Goal: Information Seeking & Learning: Learn about a topic

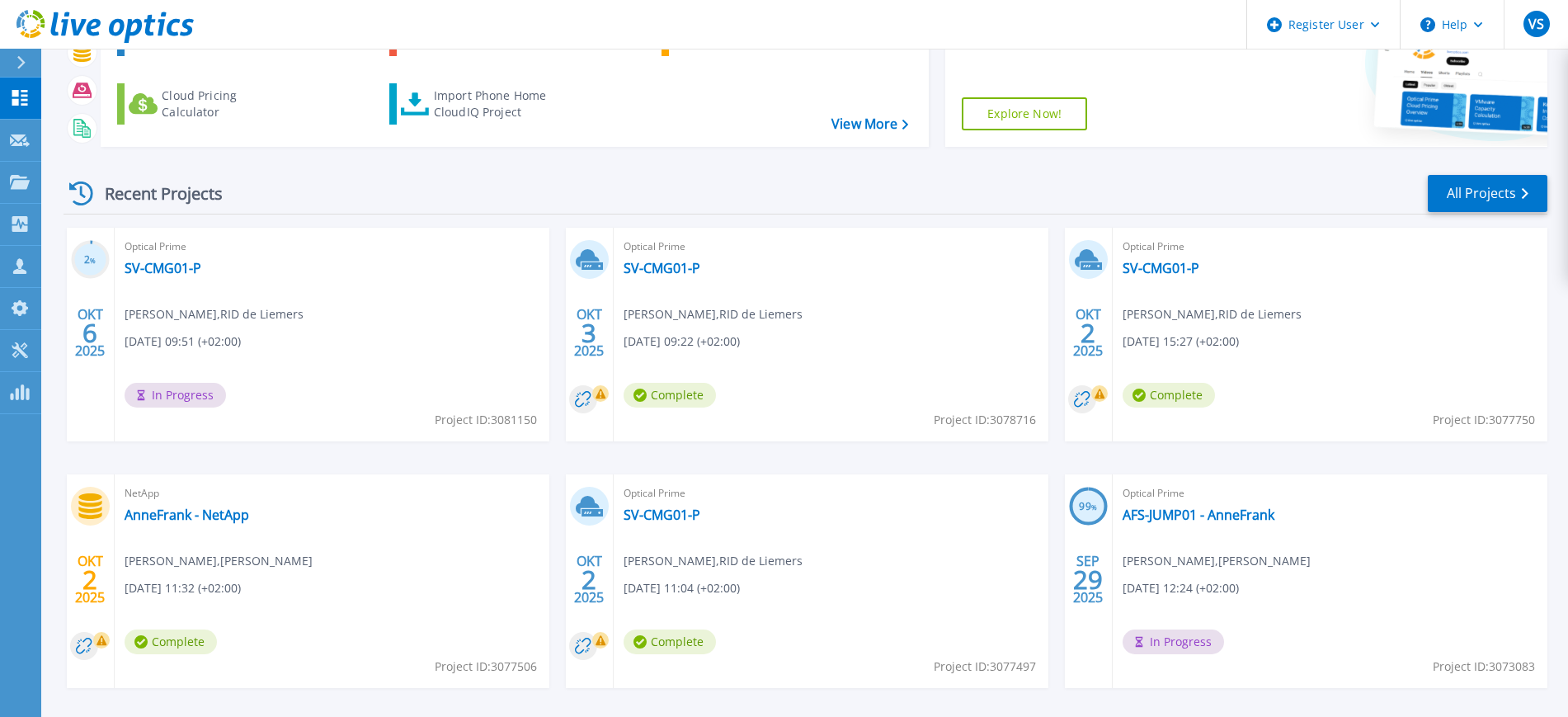
scroll to position [94, 0]
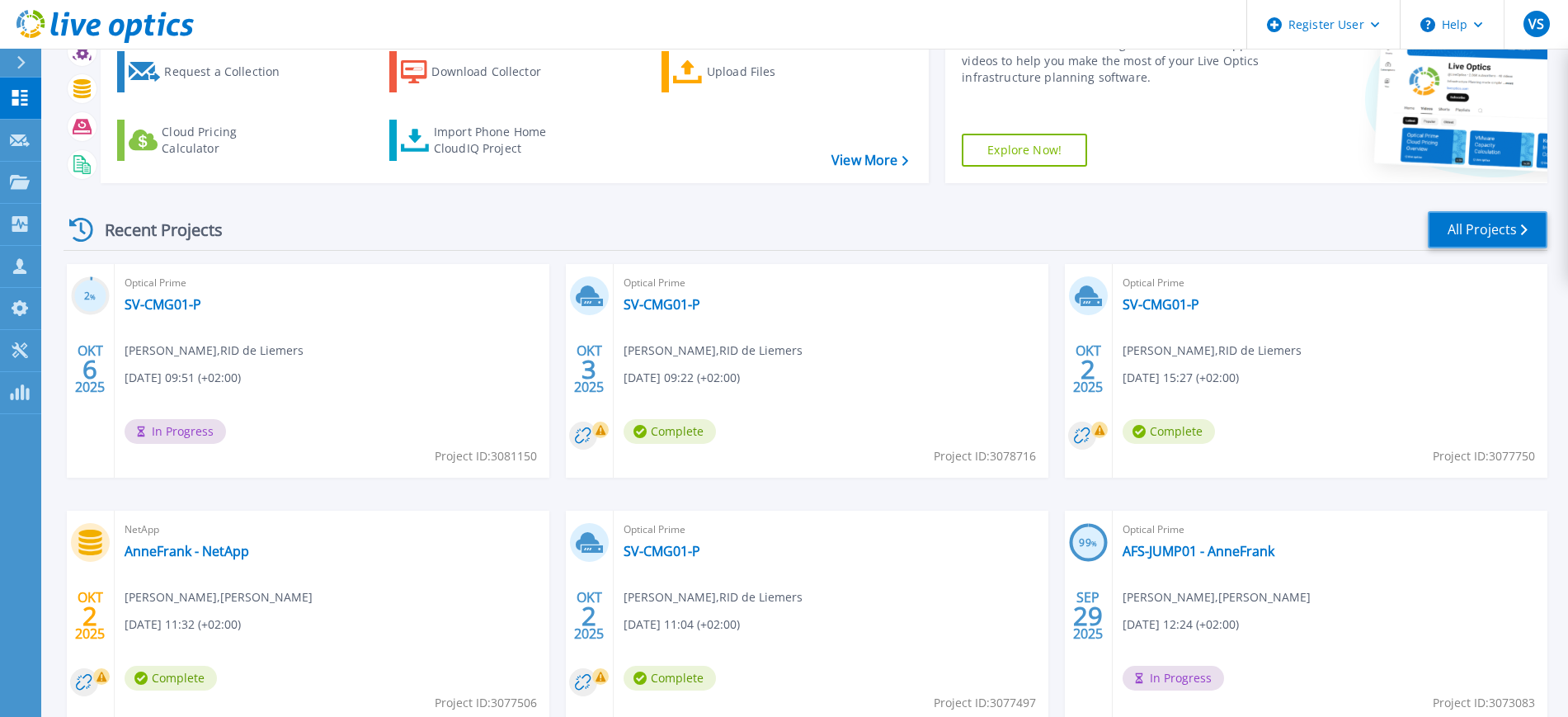
click at [1474, 236] on link "All Projects" at bounding box center [1487, 230] width 119 height 37
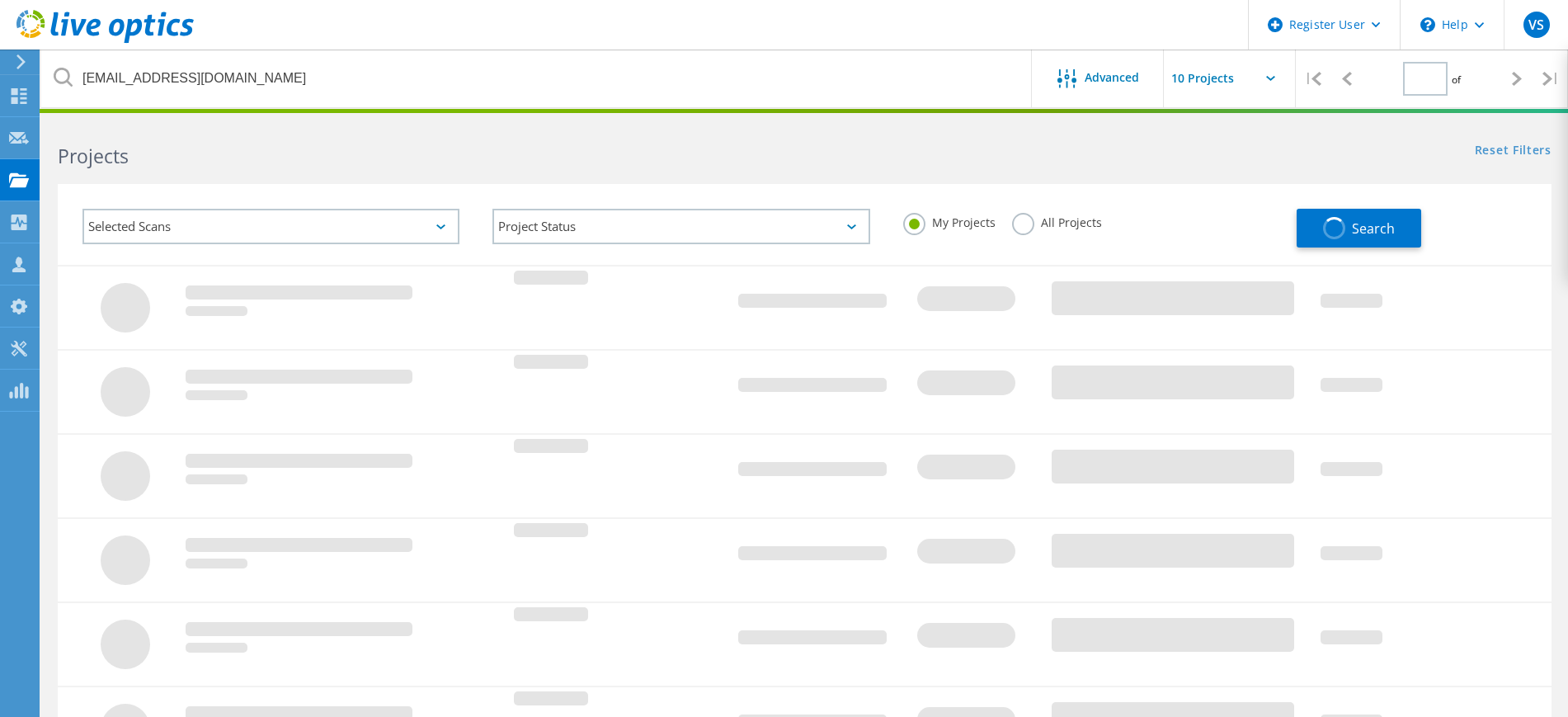
type input "1"
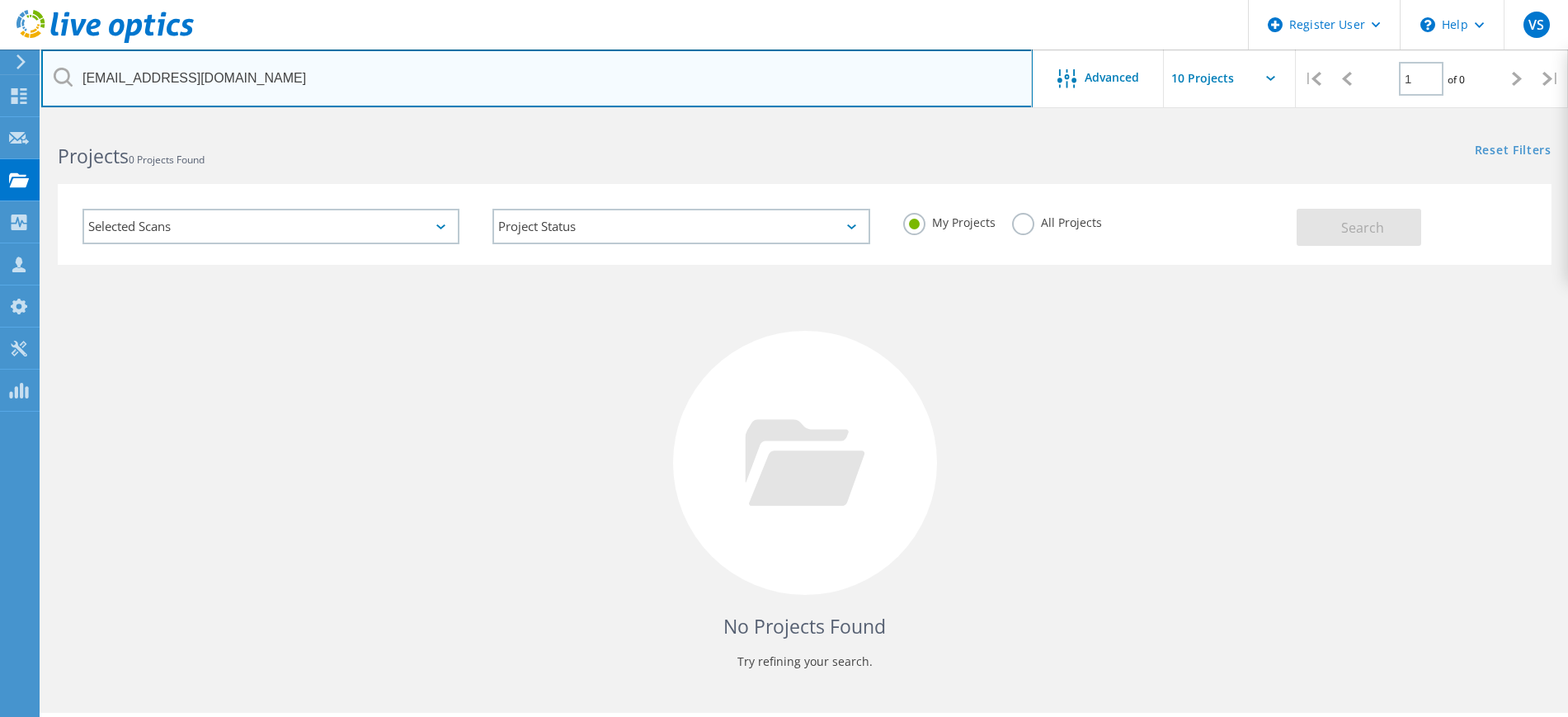
drag, startPoint x: 300, startPoint y: 76, endPoint x: 0, endPoint y: 67, distance: 300.1
click at [0, 119] on div "Register User \n Help Explore Helpful Articles Contact Support VS Dell User Vin…" at bounding box center [784, 440] width 1568 height 642
type input "j"
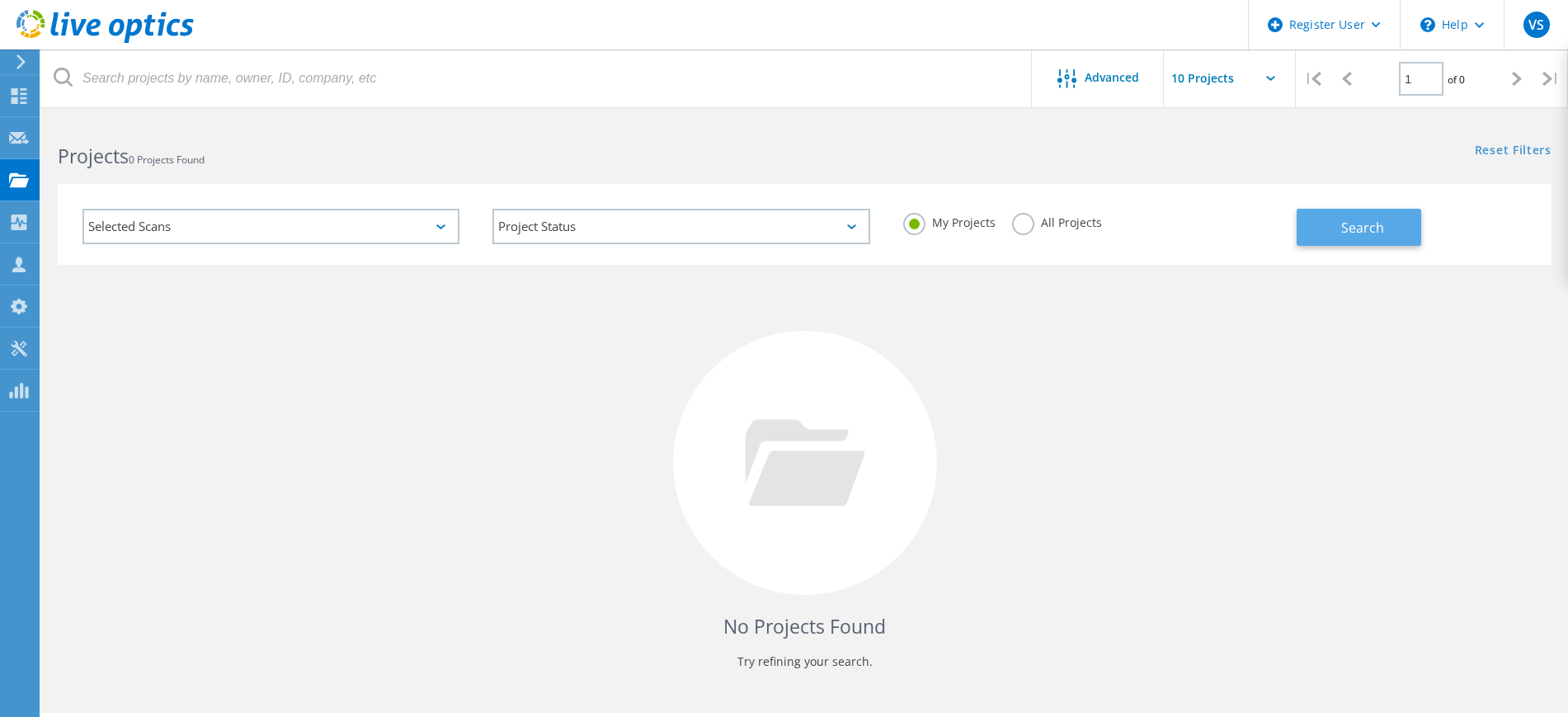
click at [1375, 231] on span "Search" at bounding box center [1362, 227] width 43 height 18
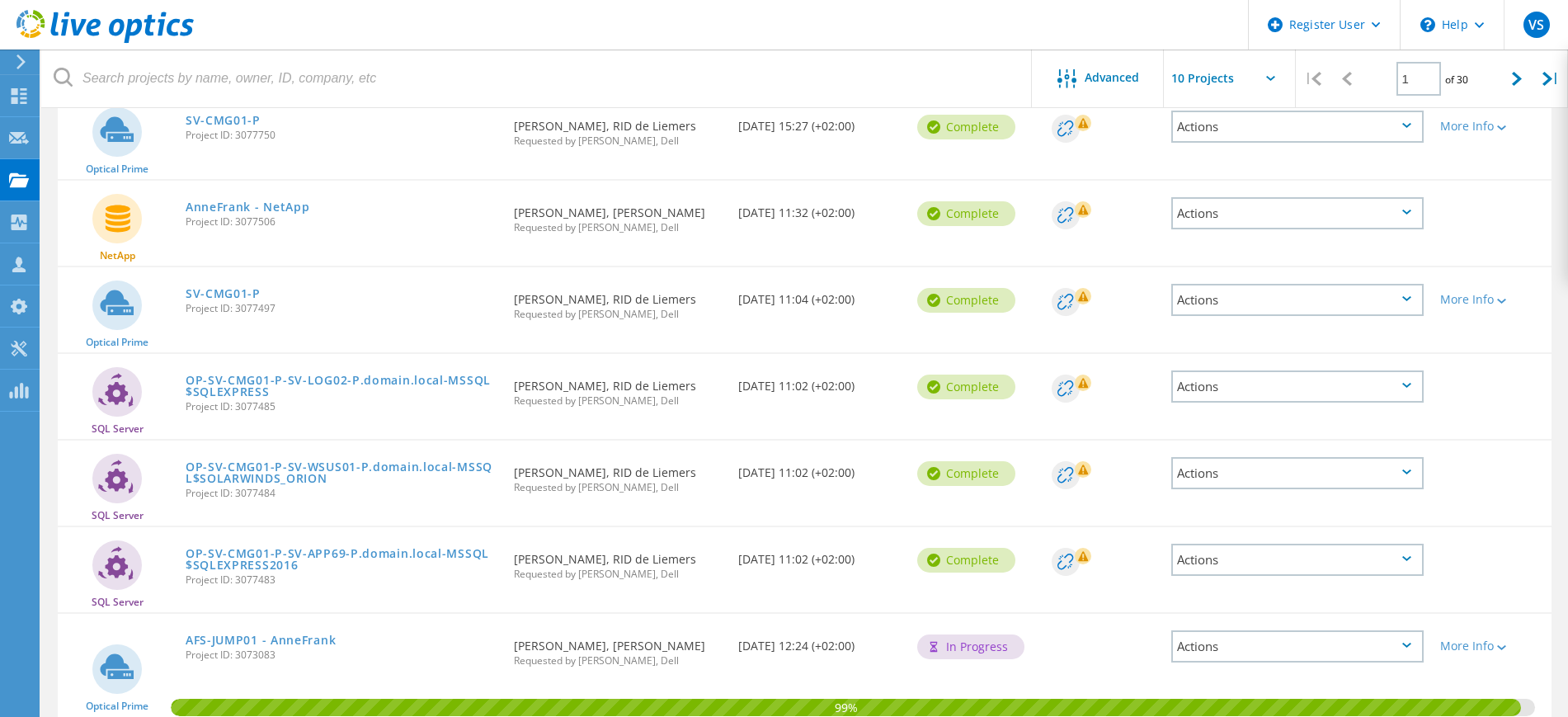
scroll to position [586, 0]
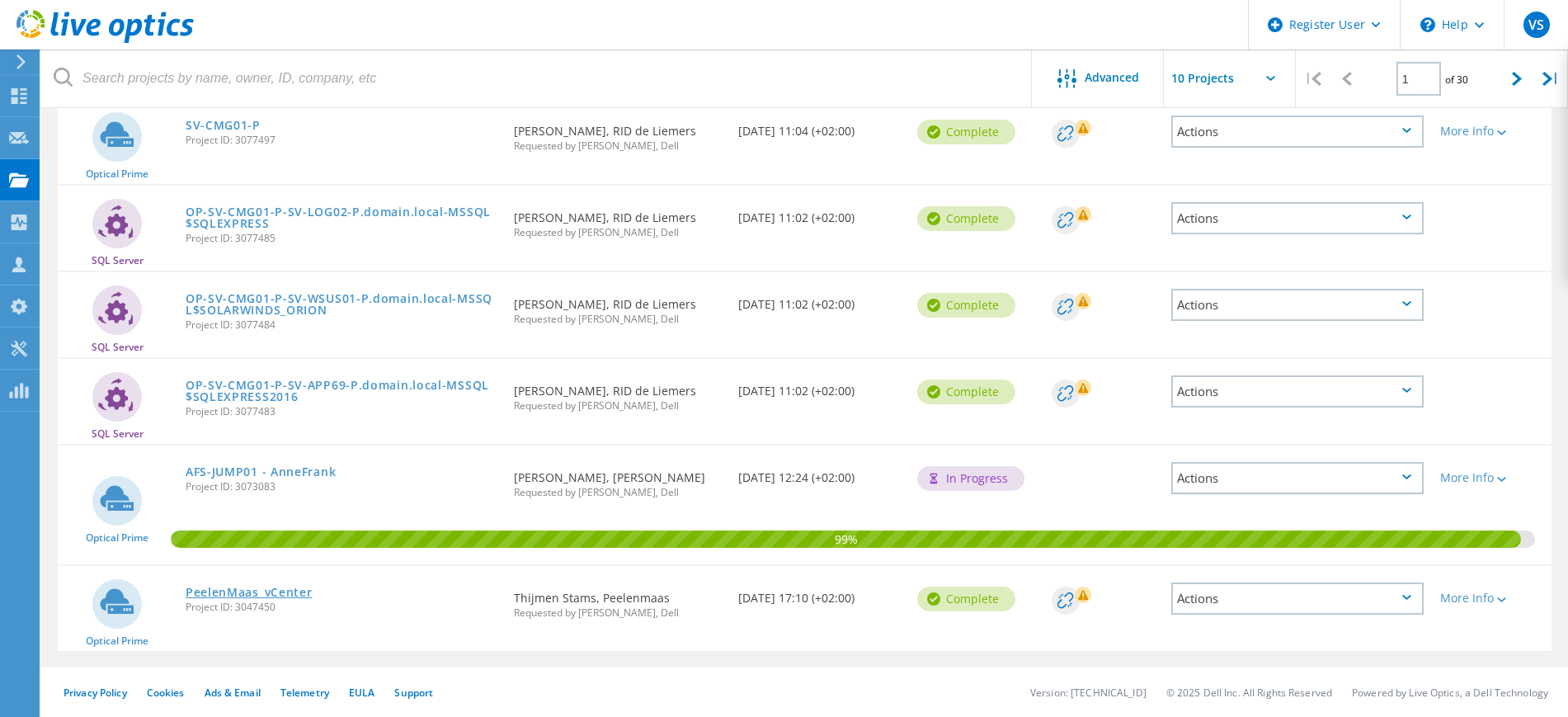
click at [230, 594] on link "PeelenMaas_vCenter" at bounding box center [249, 592] width 127 height 11
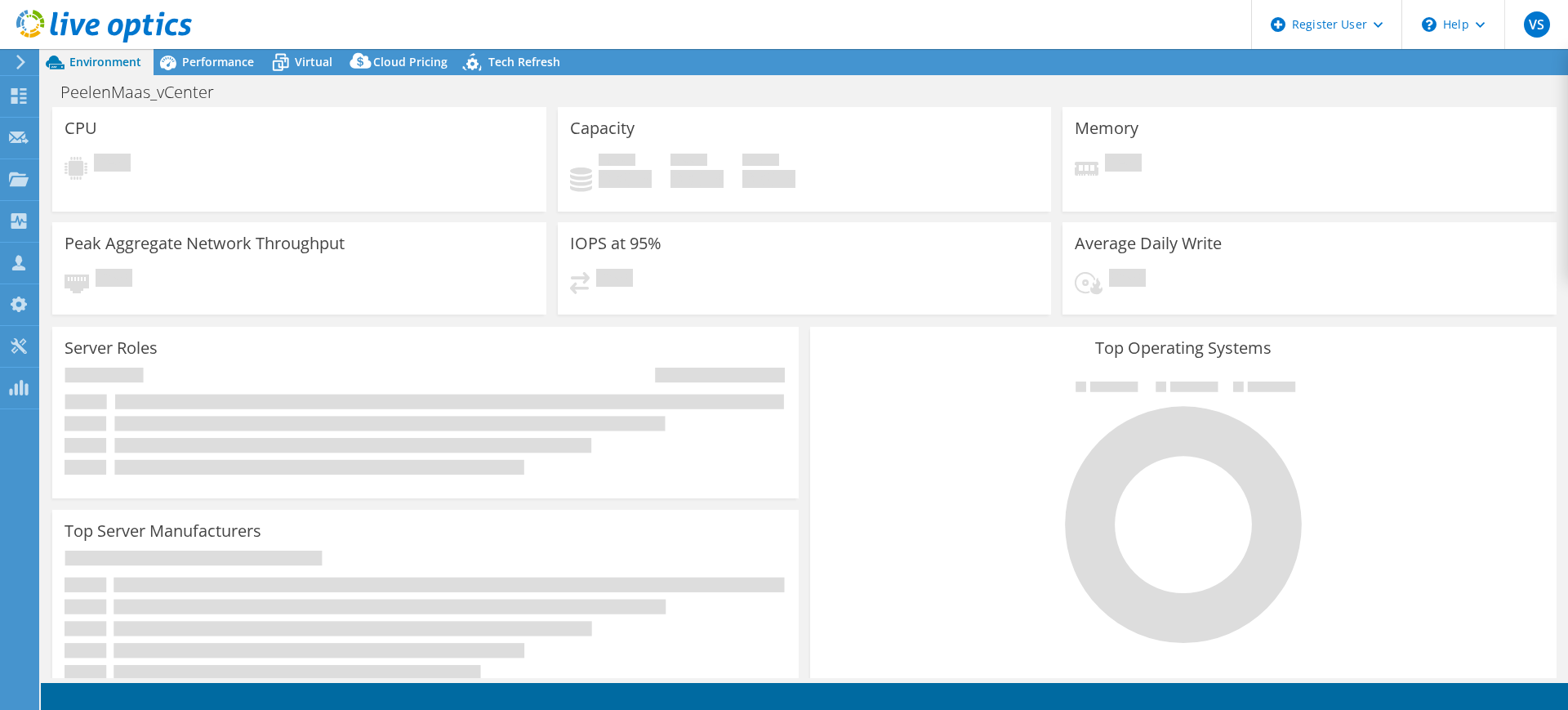
select select "USD"
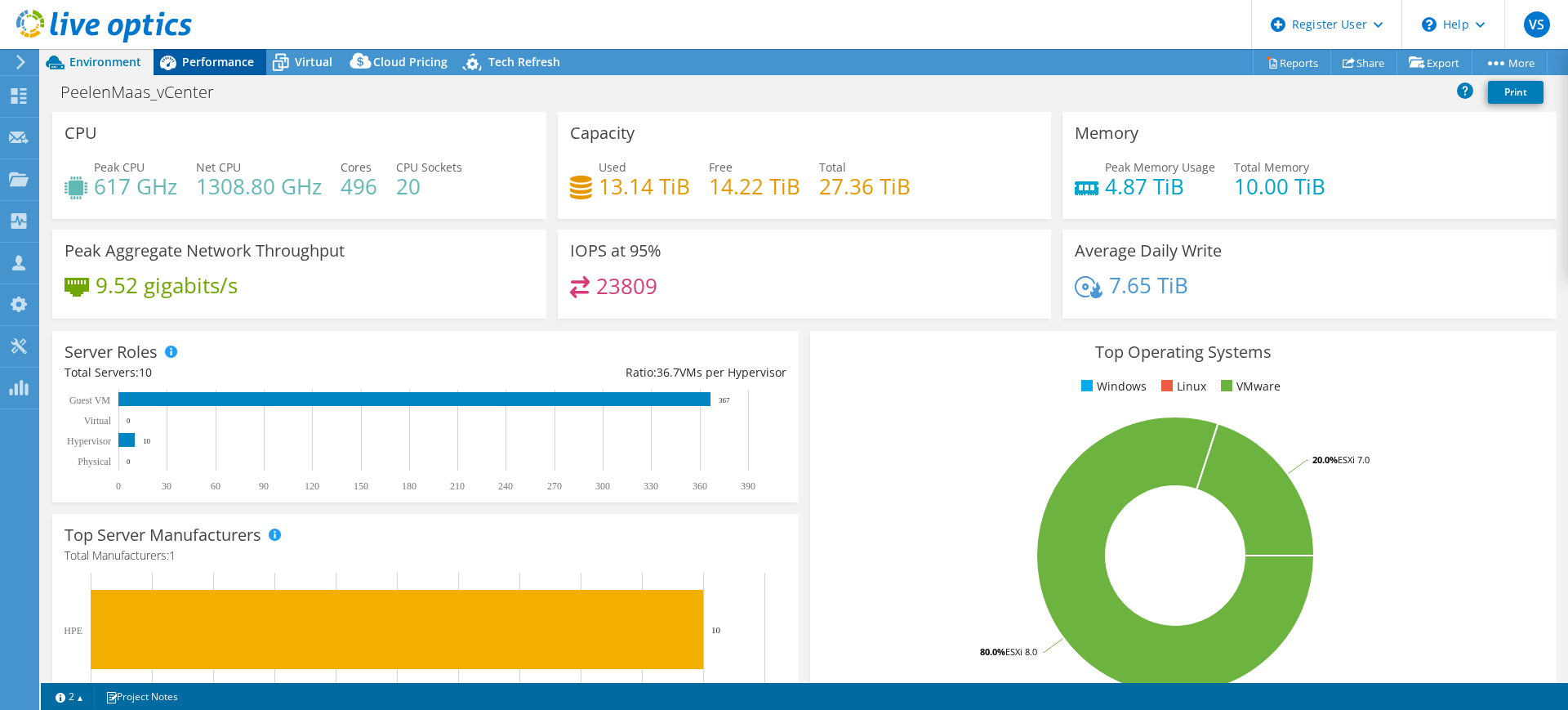
click at [217, 58] on span "Performance" at bounding box center [218, 62] width 72 height 16
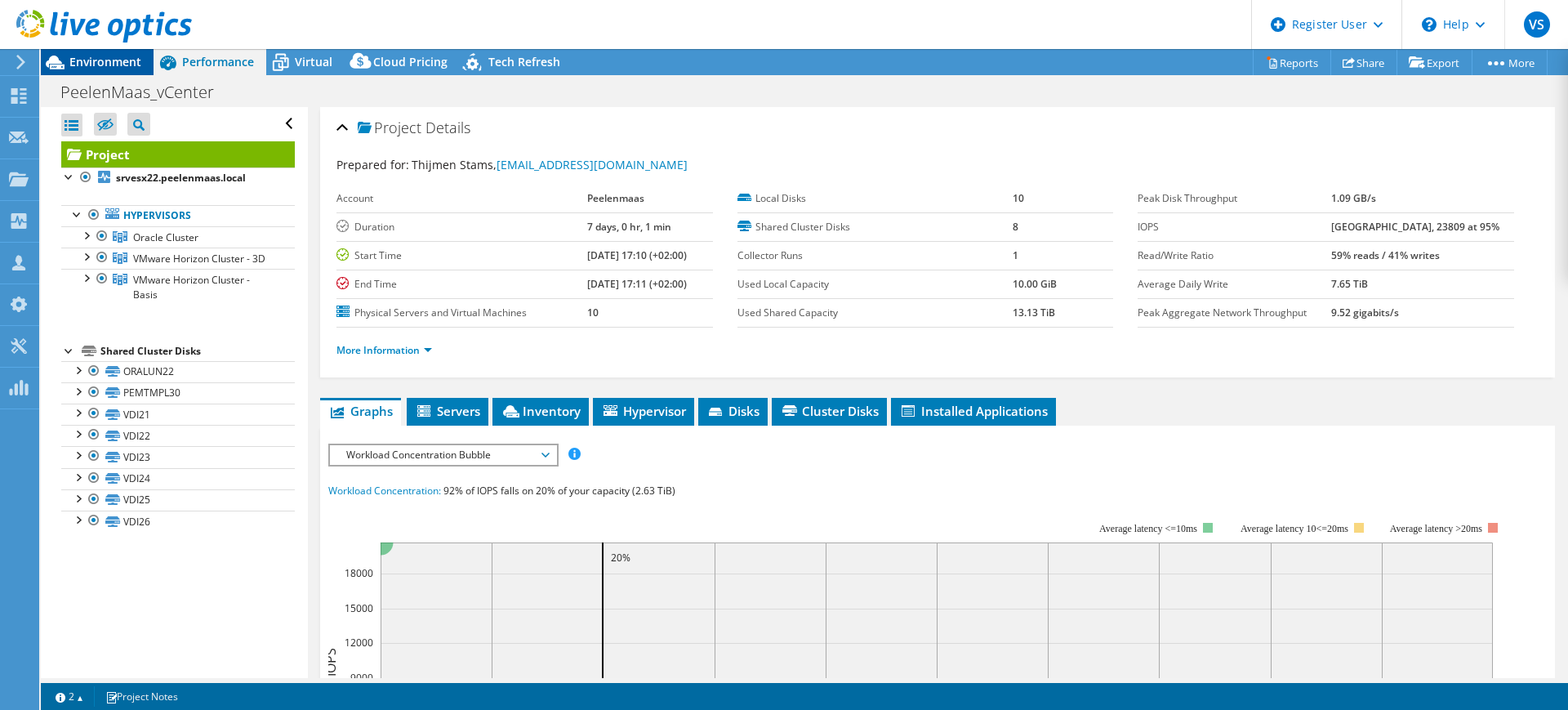
click at [99, 62] on span "Environment" at bounding box center [105, 62] width 72 height 16
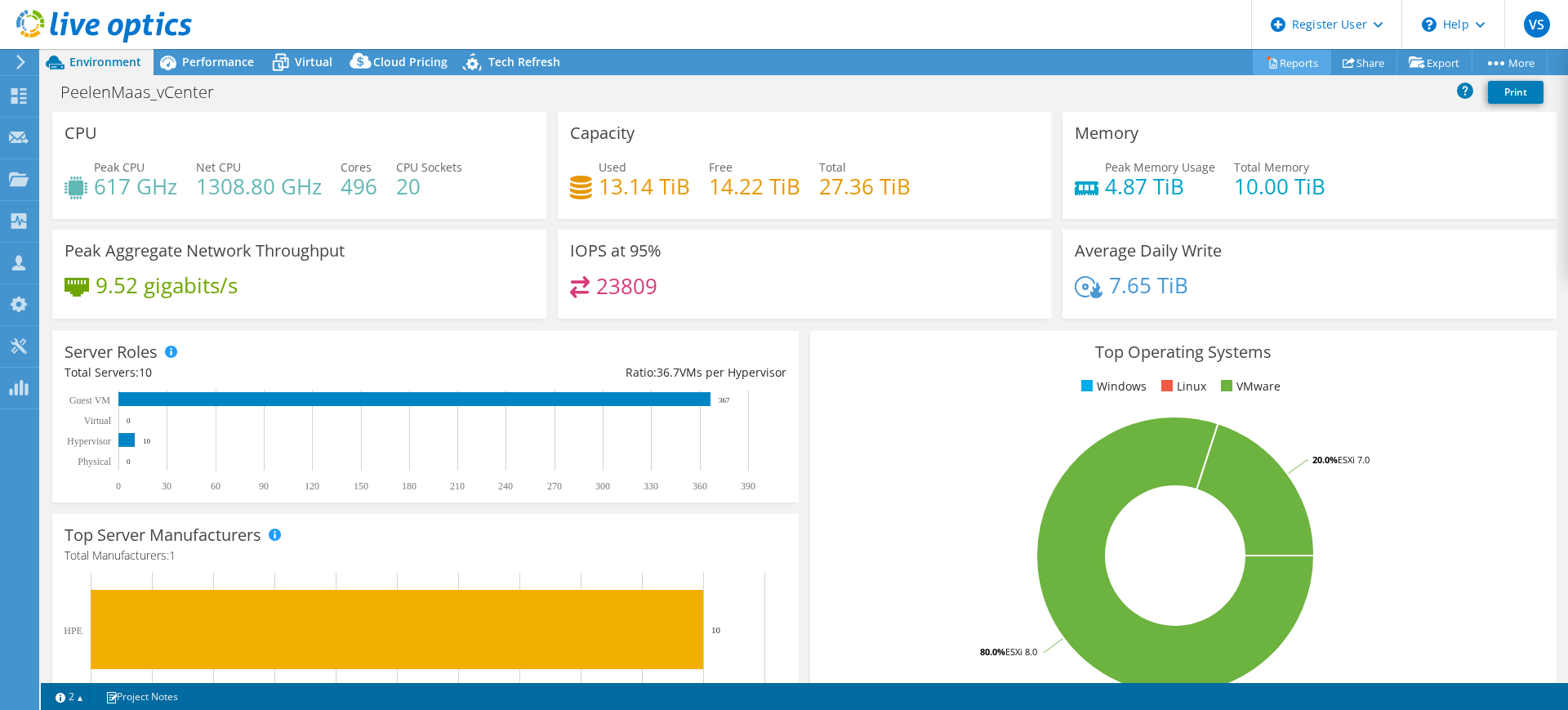
click at [1291, 64] on link "Reports" at bounding box center [1292, 62] width 78 height 25
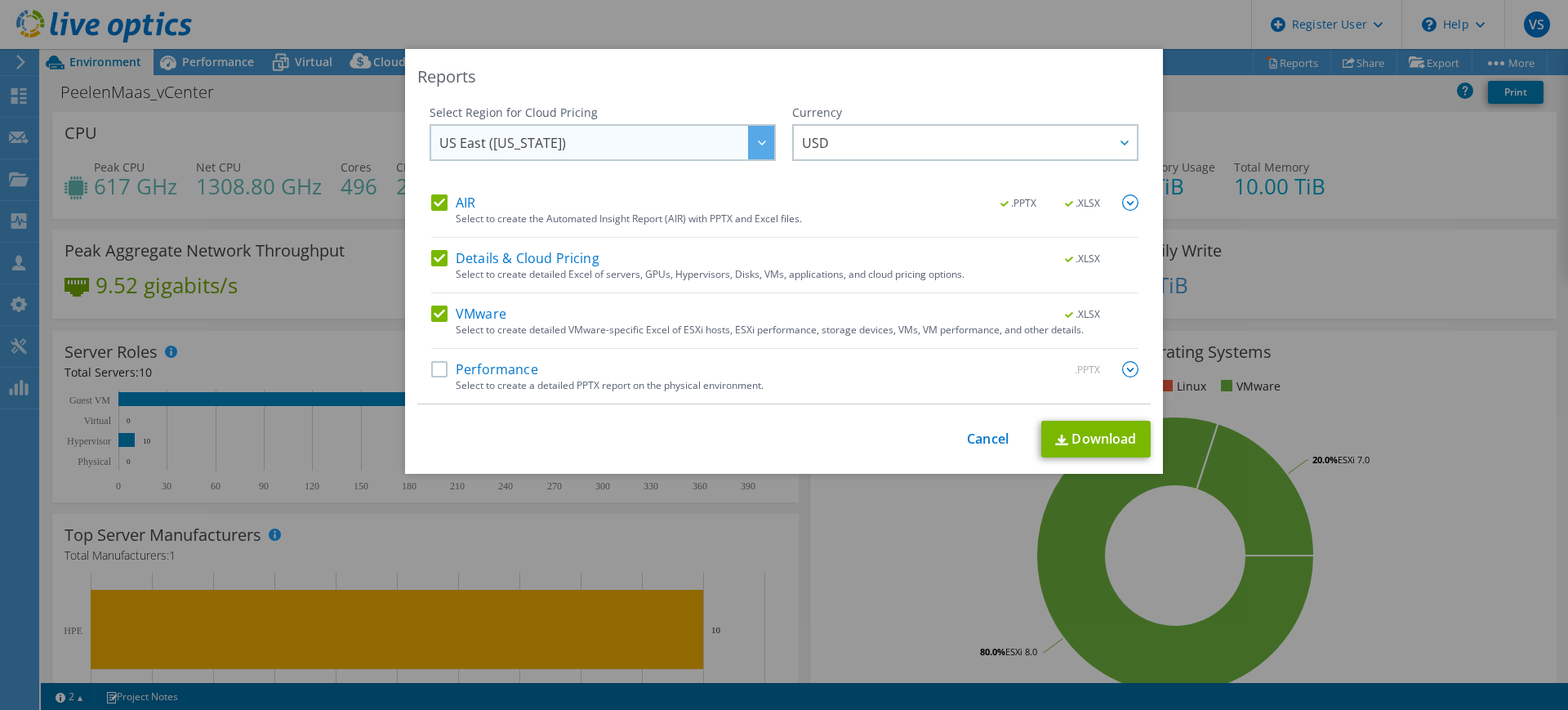
click at [751, 146] on div at bounding box center [761, 142] width 26 height 34
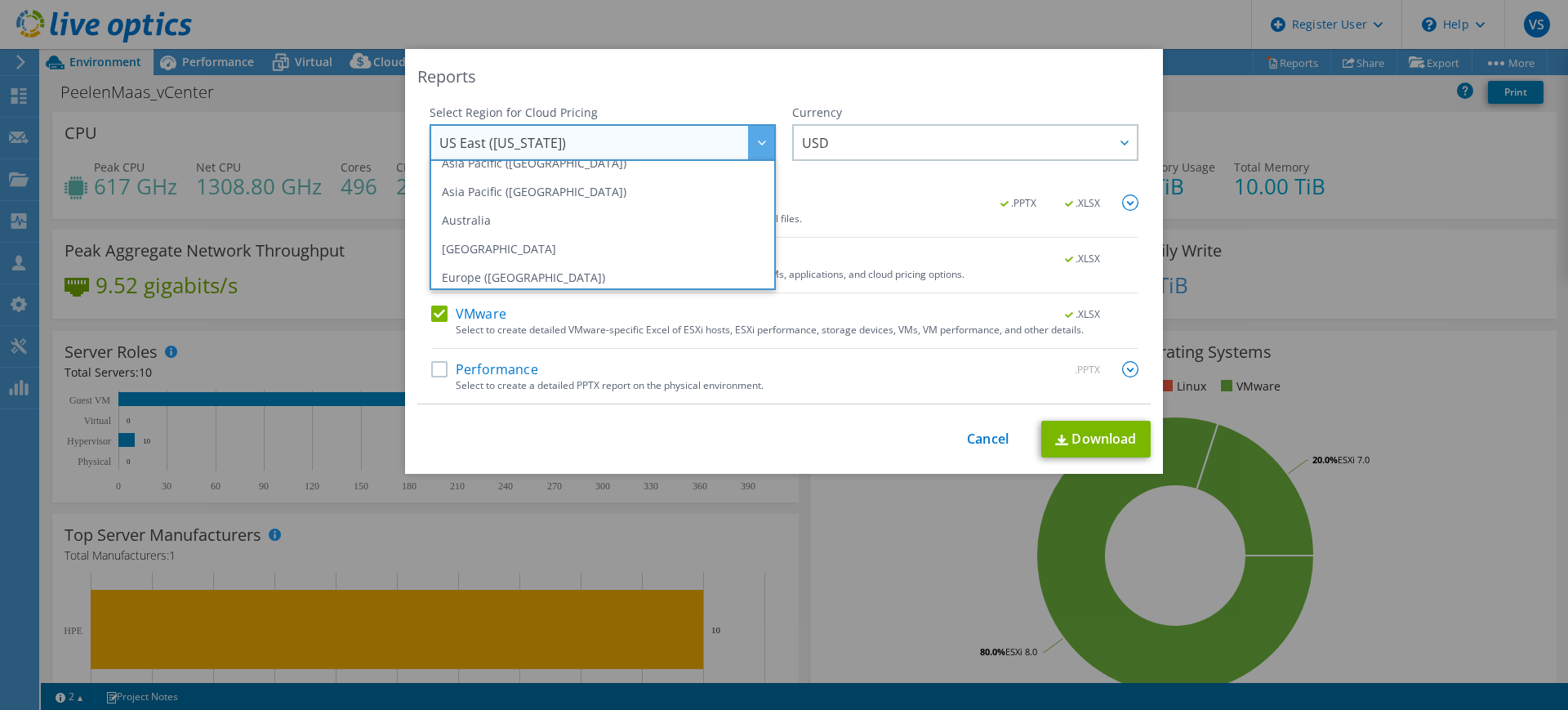
scroll to position [204, 0]
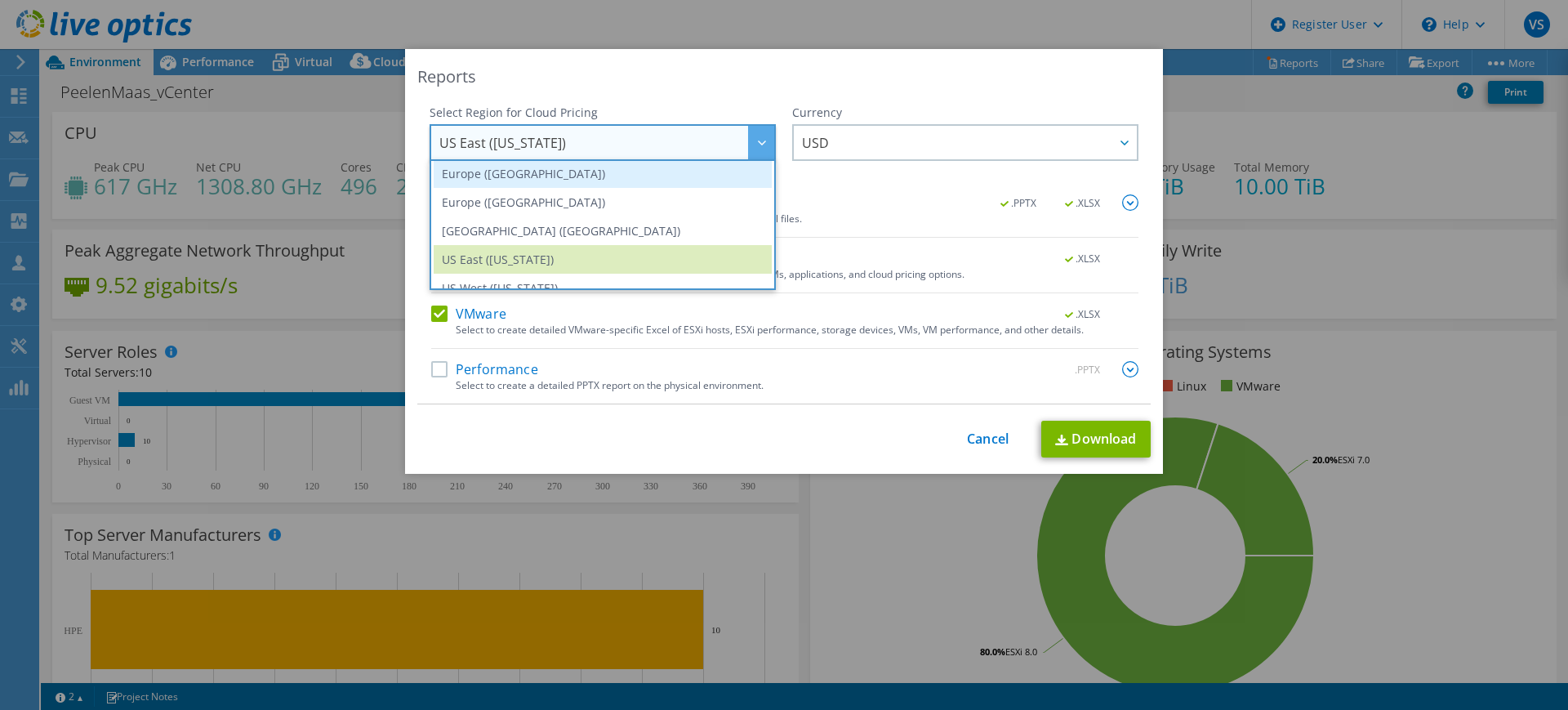
click at [497, 175] on li "Europe (Frankfurt)" at bounding box center [603, 174] width 338 height 29
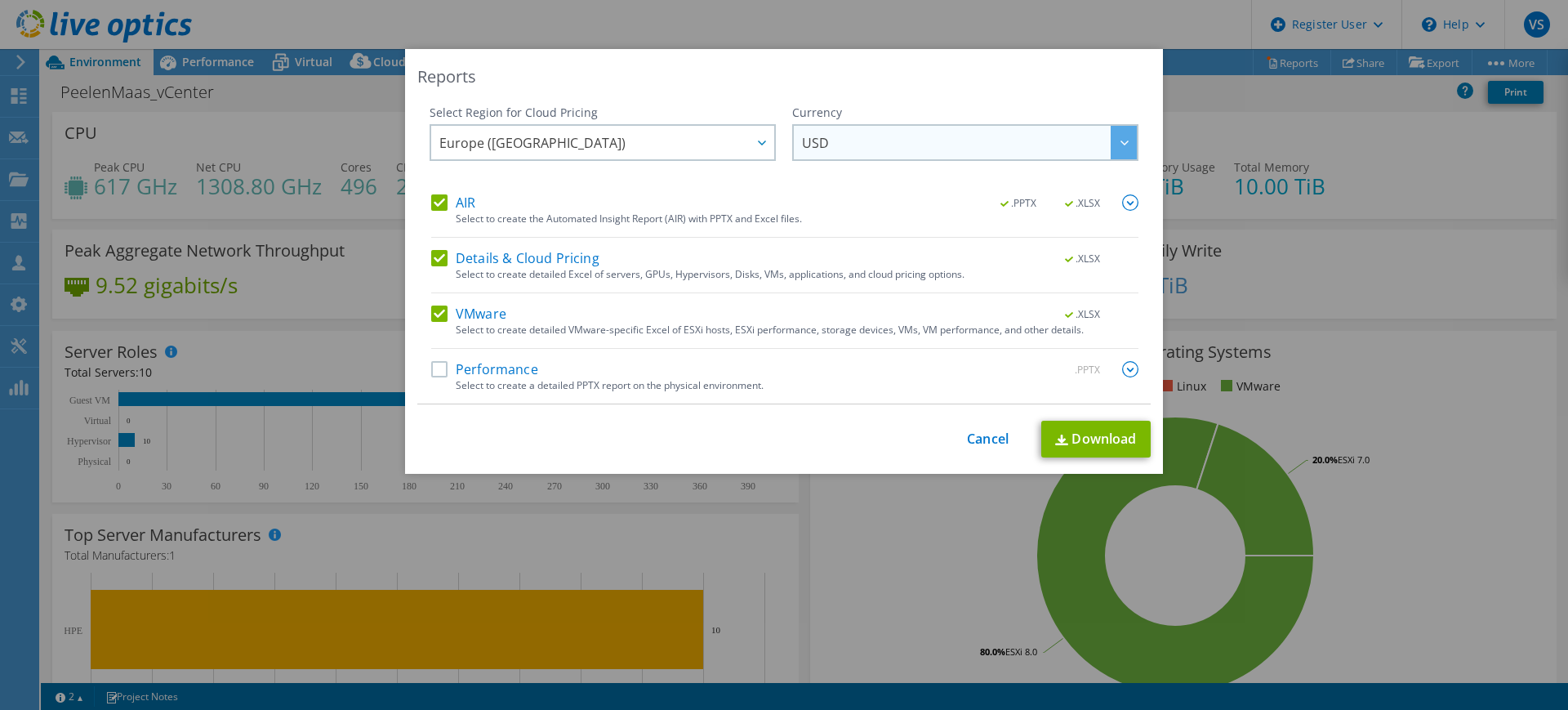
click at [905, 148] on span "USD" at bounding box center [969, 142] width 335 height 34
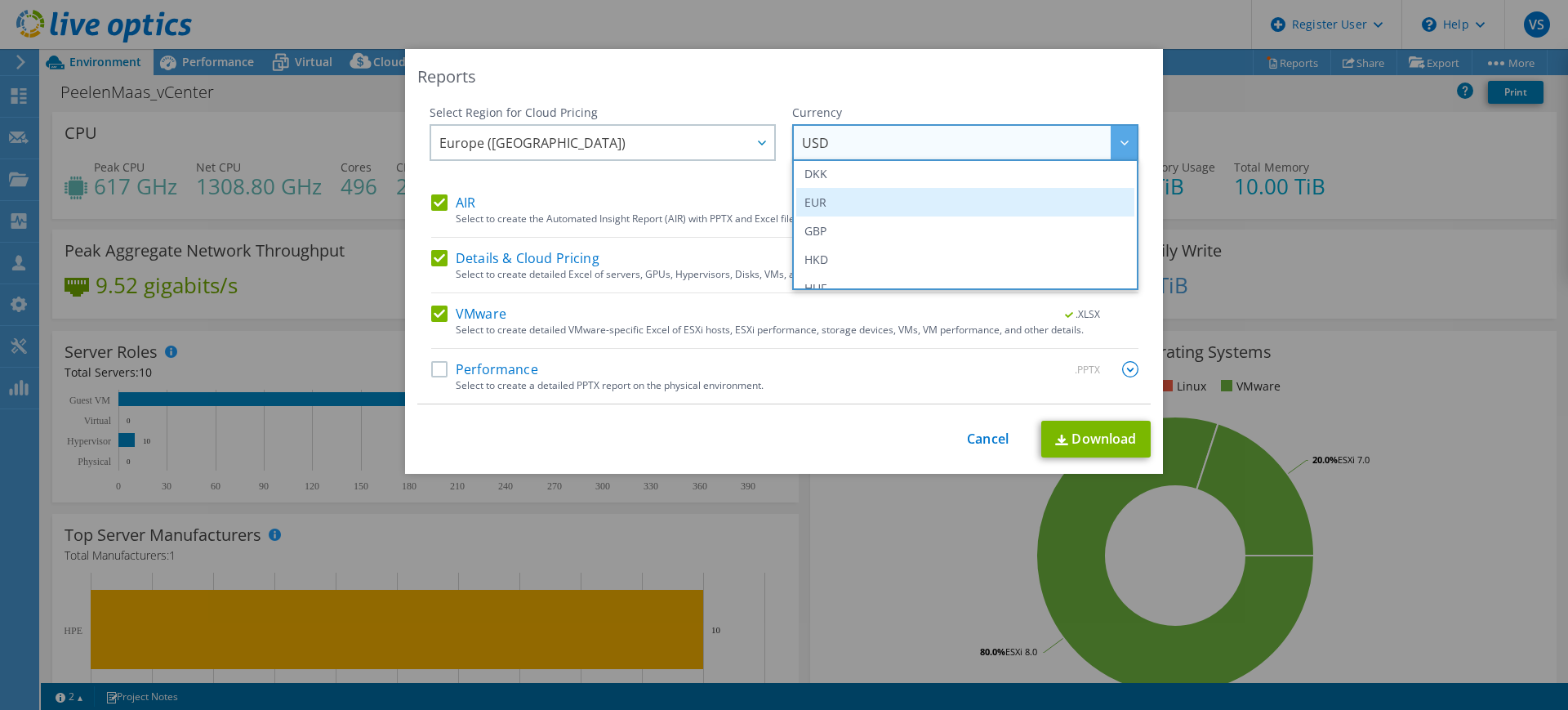
click at [845, 205] on li "EUR" at bounding box center [966, 201] width 338 height 29
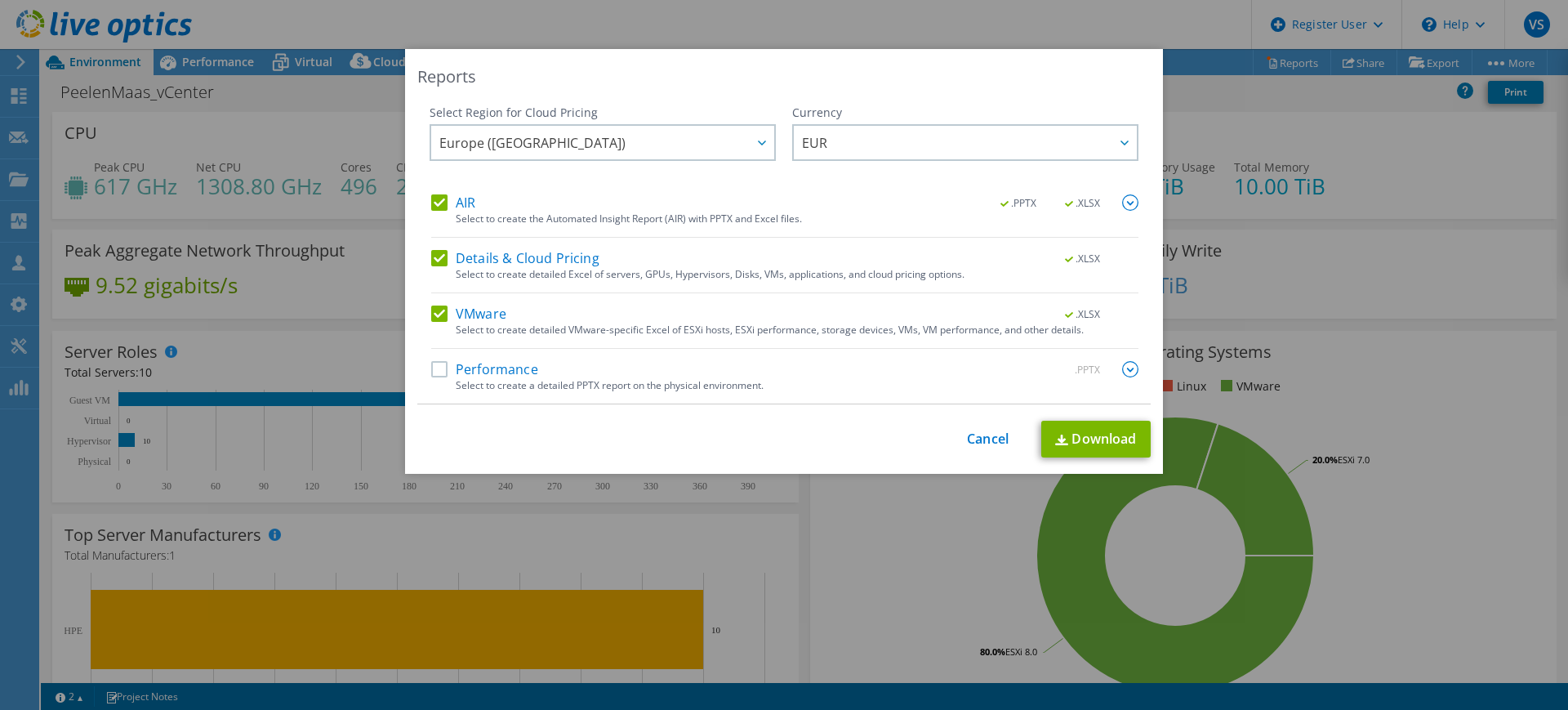
click at [436, 365] on label "Performance" at bounding box center [484, 369] width 107 height 16
click at [0, 0] on input "Performance" at bounding box center [0, 0] width 0 height 0
click at [1122, 367] on img at bounding box center [1130, 369] width 16 height 16
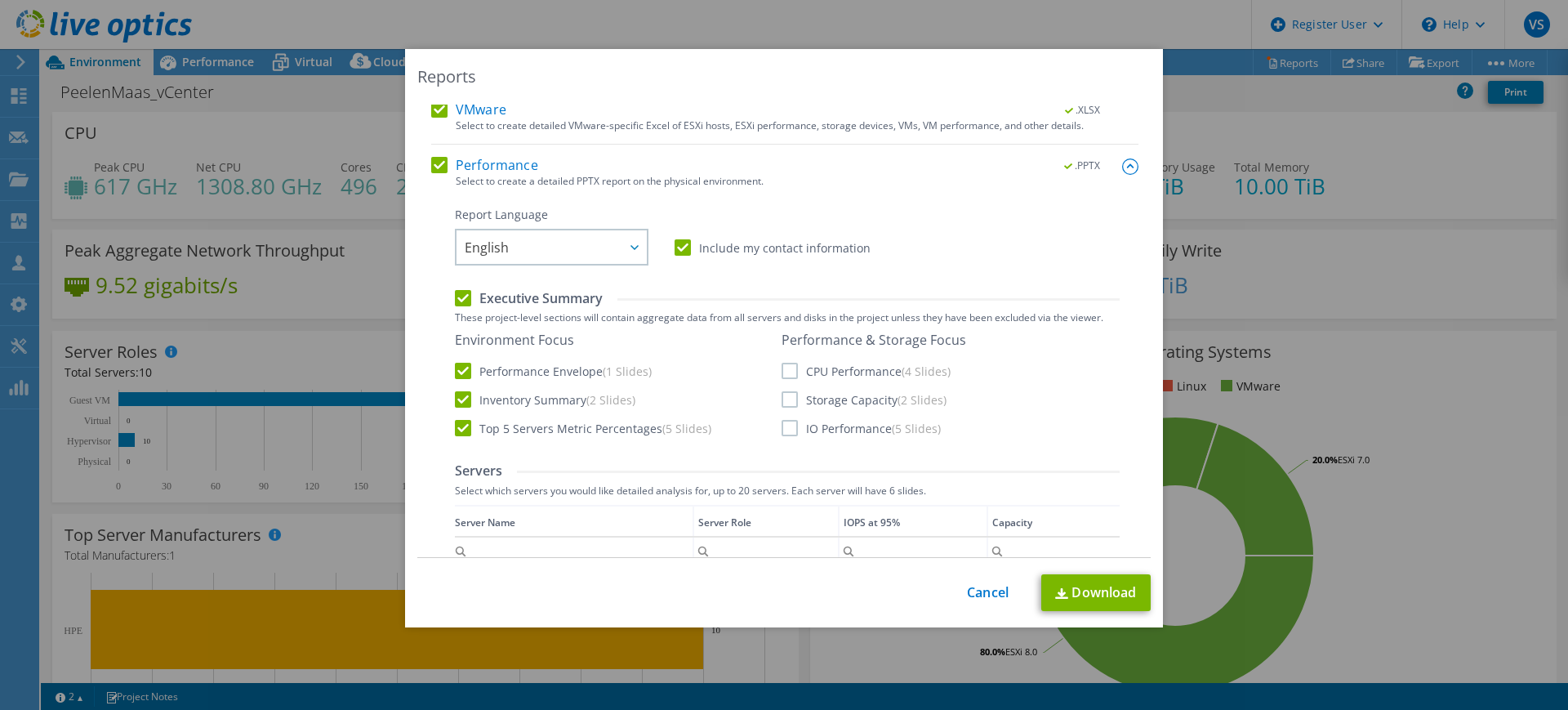
click at [784, 367] on label "CPU Performance (4 Slides)" at bounding box center [866, 371] width 169 height 16
click at [0, 0] on input "CPU Performance (4 Slides)" at bounding box center [0, 0] width 0 height 0
click at [784, 410] on div "Performance & Storage Focus CPU Performance (4 Slides) Storage Capacity (2 Slid…" at bounding box center [874, 384] width 185 height 104
click at [784, 408] on div "Performance & Storage Focus CPU Performance (4 Slides) Storage Capacity (2 Slid…" at bounding box center [874, 384] width 185 height 104
click at [784, 398] on label "Storage Capacity (2 Slides)" at bounding box center [864, 399] width 165 height 16
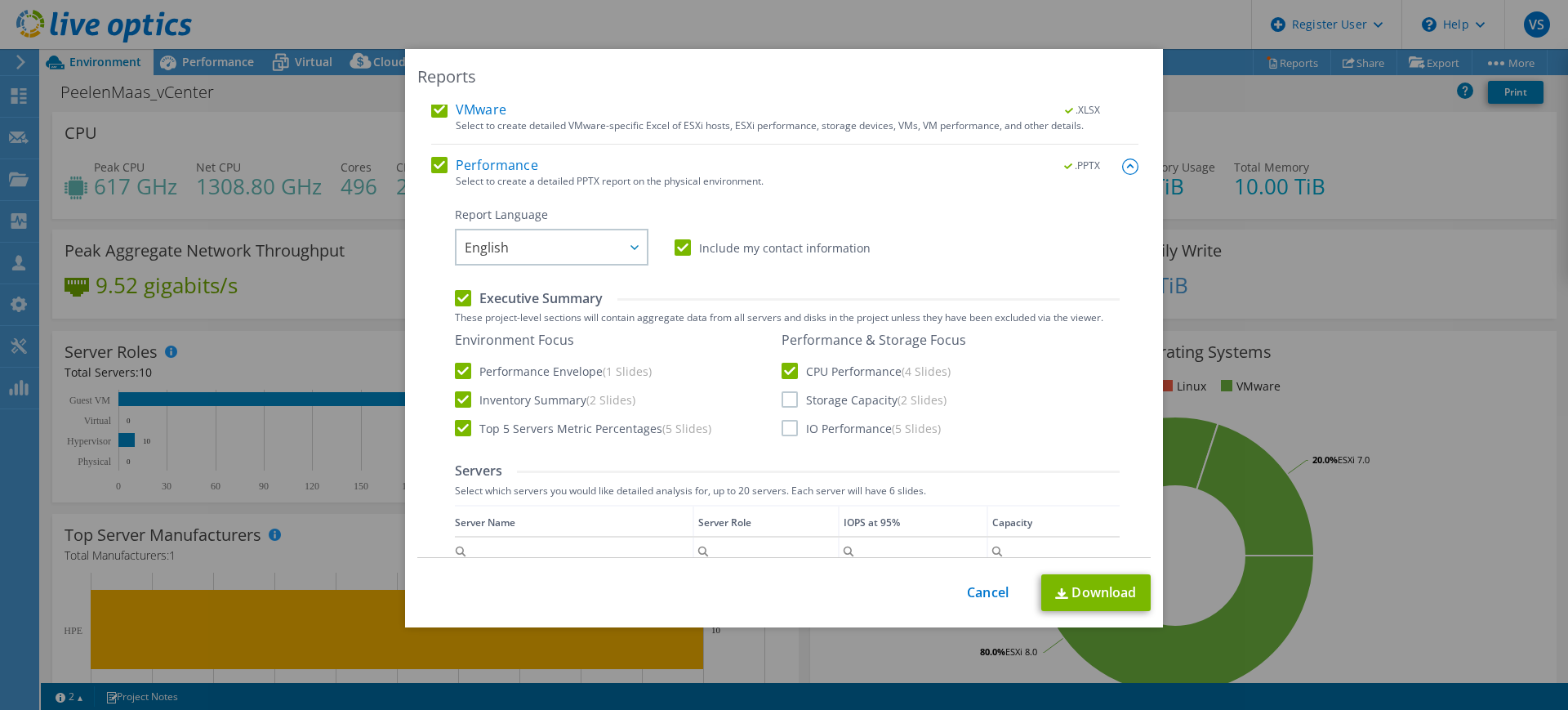
click at [0, 0] on input "Storage Capacity (2 Slides)" at bounding box center [0, 0] width 0 height 0
click at [784, 429] on label "IO Performance (5 Slides)" at bounding box center [862, 428] width 160 height 16
click at [0, 0] on input "IO Performance (5 Slides)" at bounding box center [0, 0] width 0 height 0
click at [1079, 590] on link "Download" at bounding box center [1096, 593] width 109 height 36
click at [982, 590] on link "Cancel" at bounding box center [987, 593] width 42 height 16
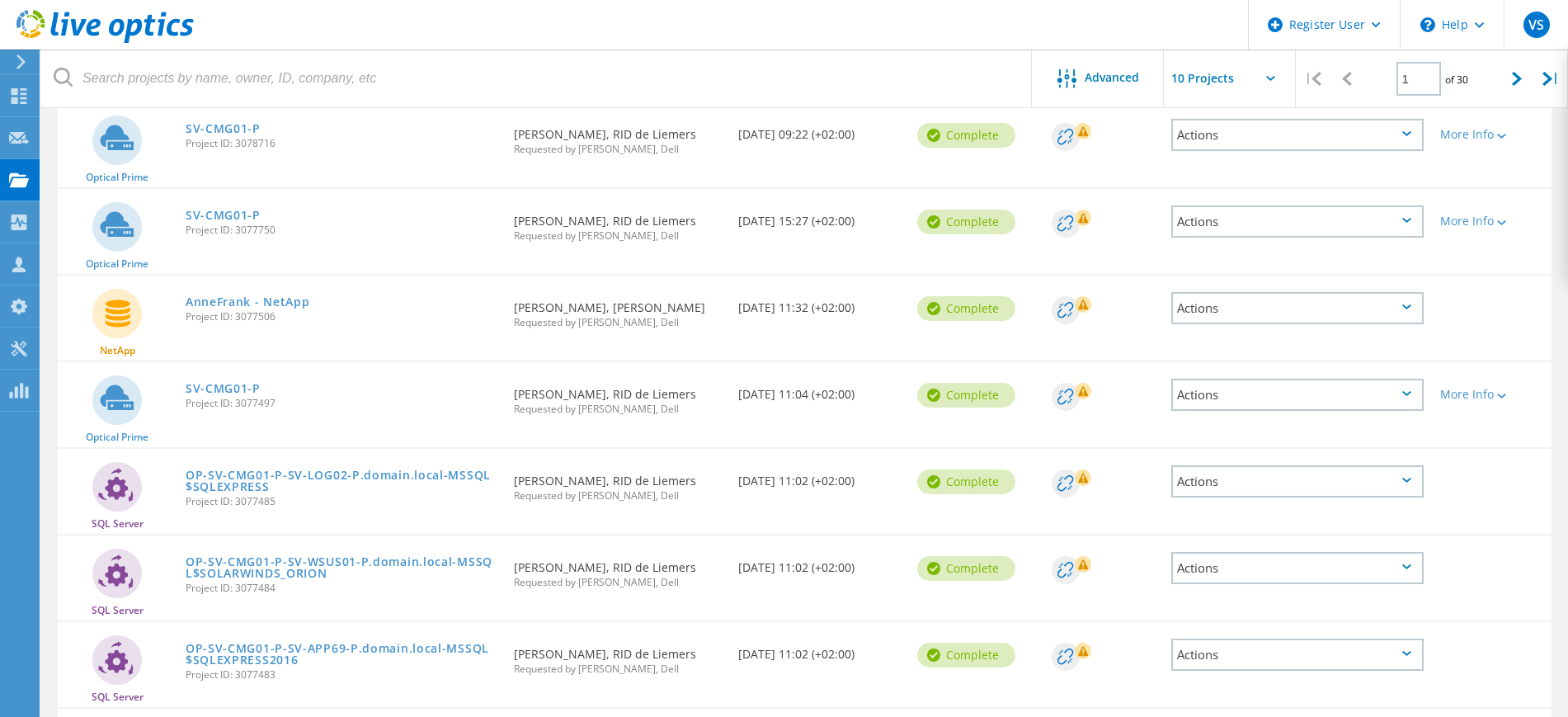
scroll to position [276, 0]
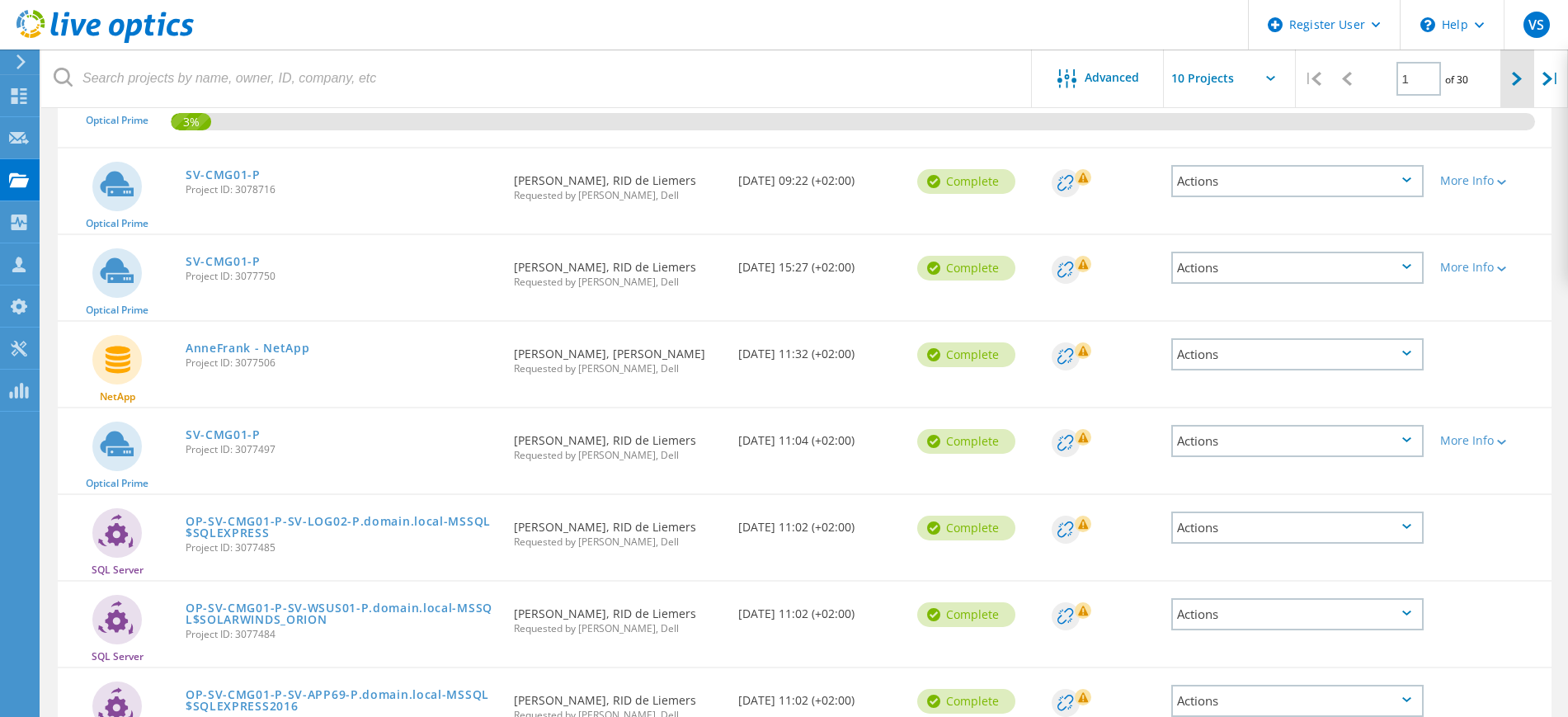
click at [1514, 83] on icon at bounding box center [1516, 79] width 10 height 14
type input "2"
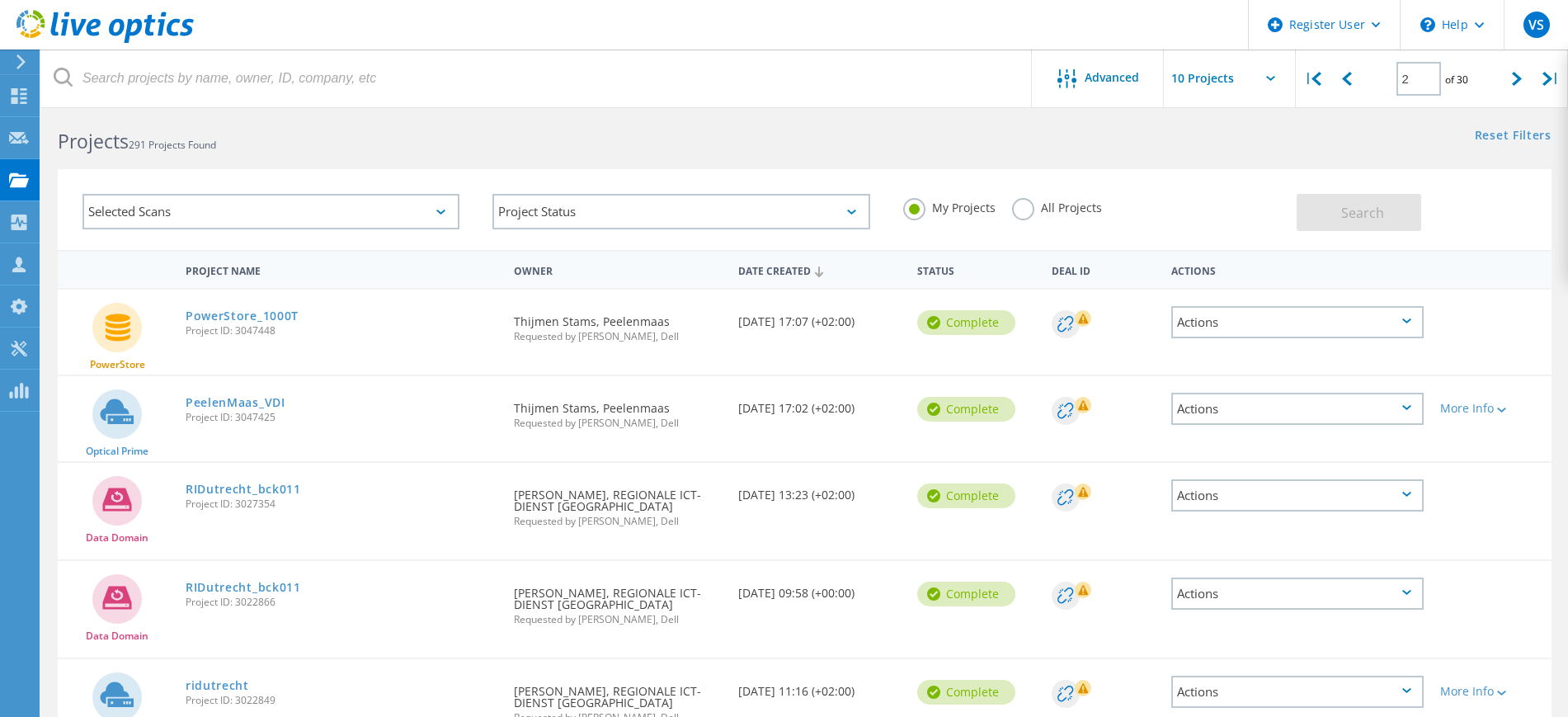
scroll to position [0, 0]
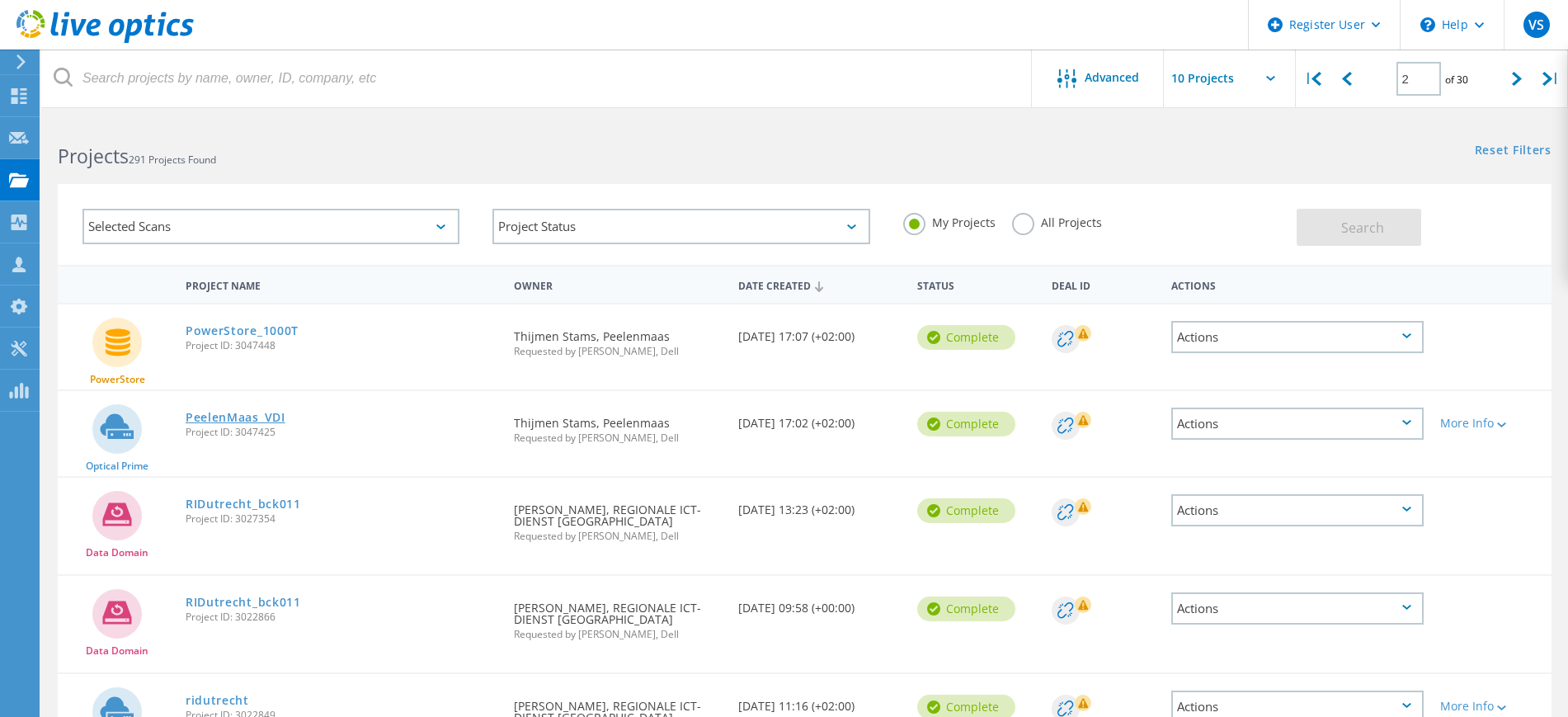
click at [271, 416] on link "PeelenMaas_VDI" at bounding box center [236, 417] width 100 height 11
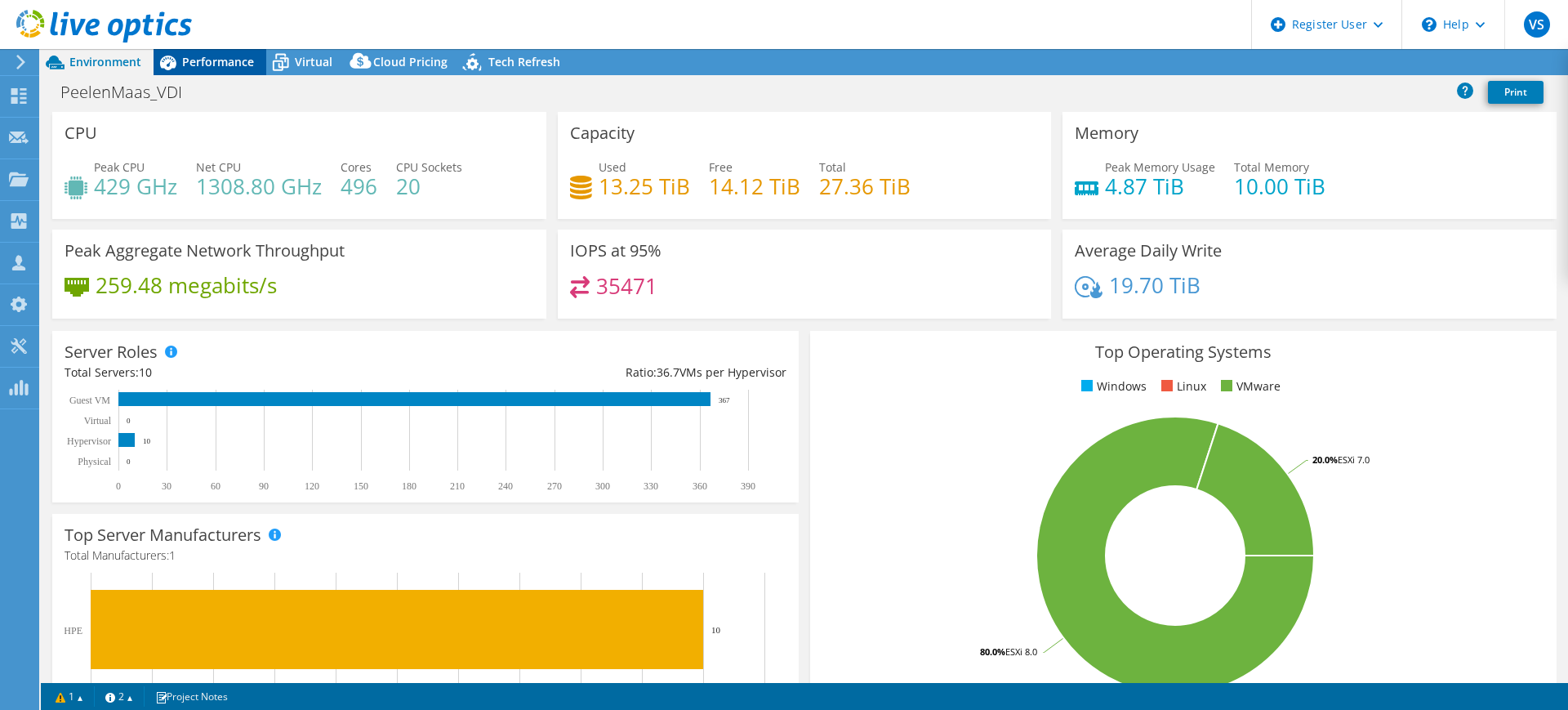
click at [207, 60] on span "Performance" at bounding box center [218, 62] width 72 height 16
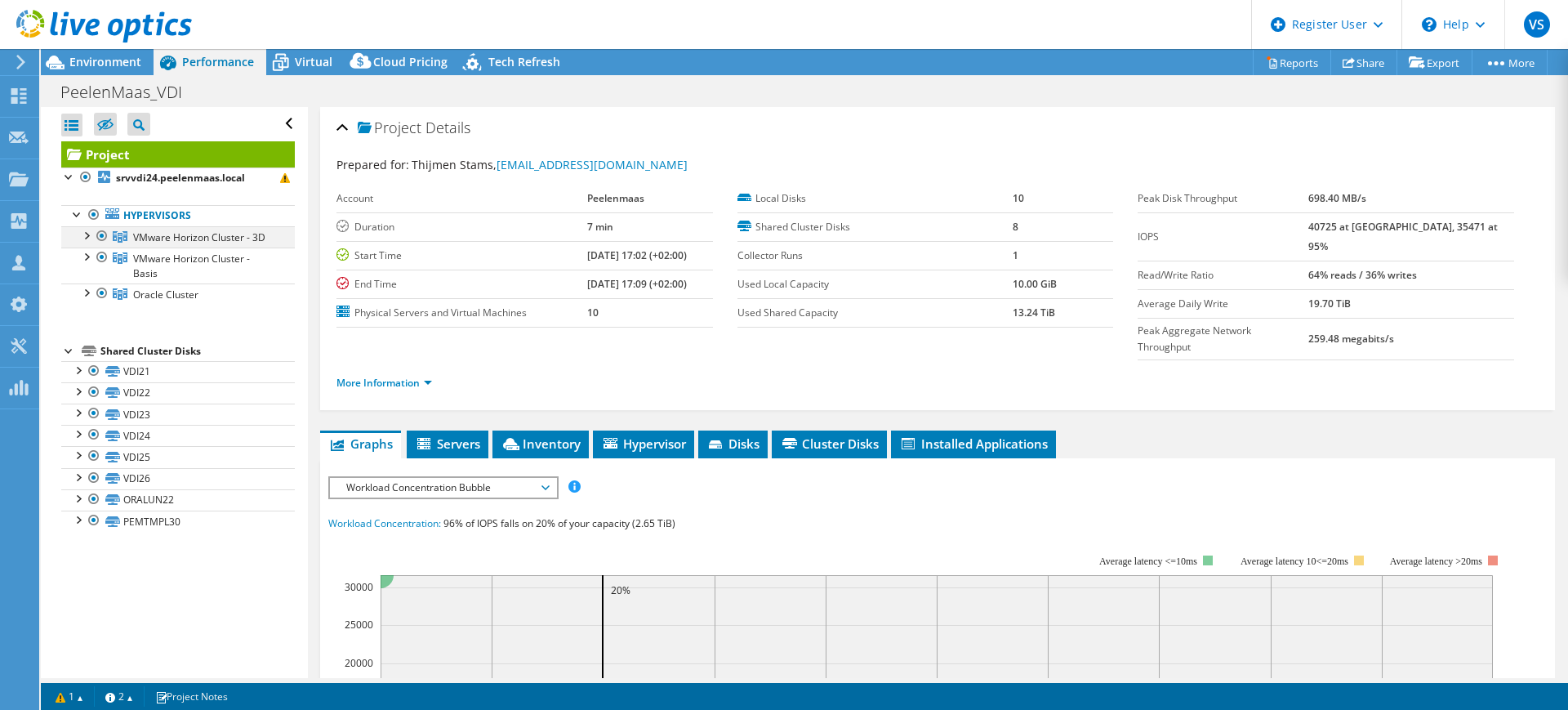
click at [86, 235] on div at bounding box center [85, 234] width 16 height 16
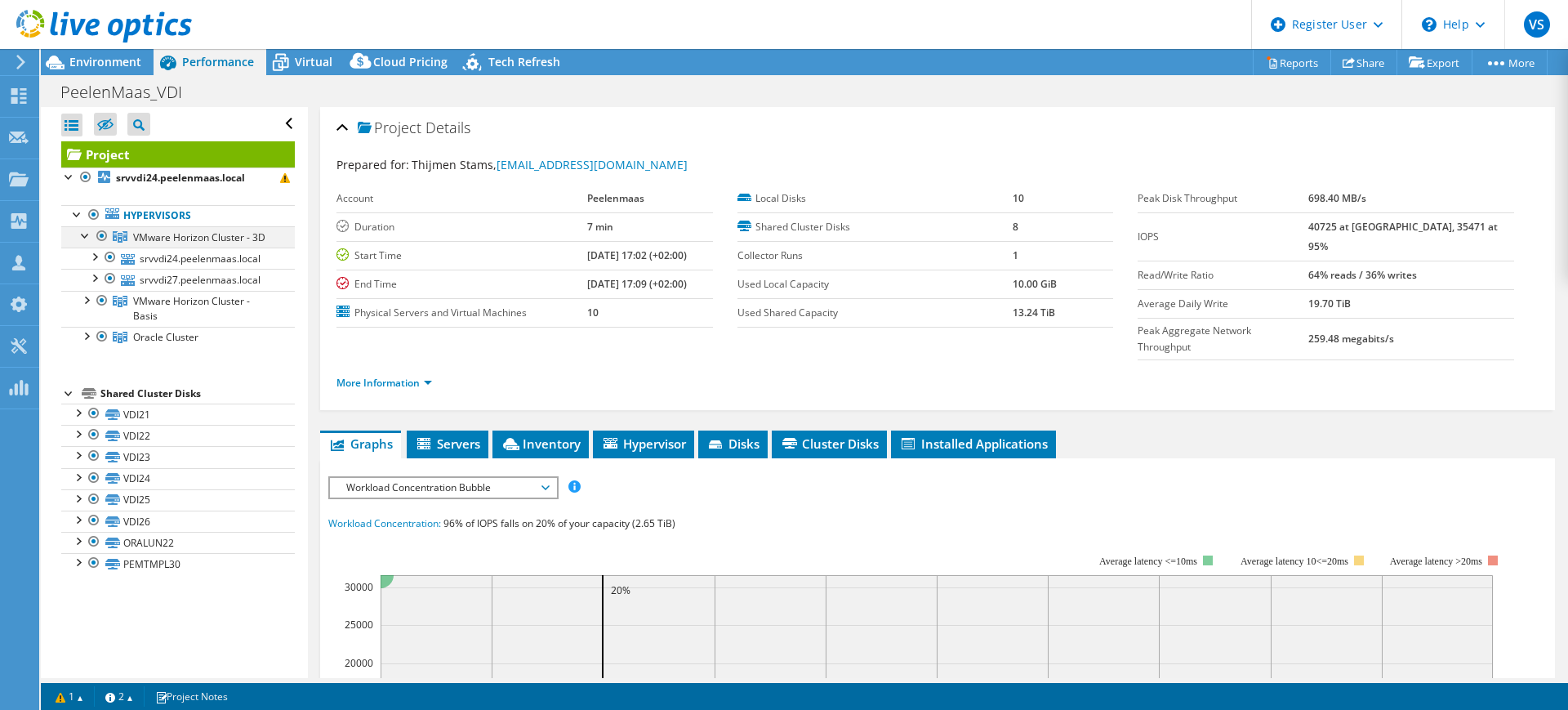
click at [86, 235] on div at bounding box center [85, 234] width 16 height 16
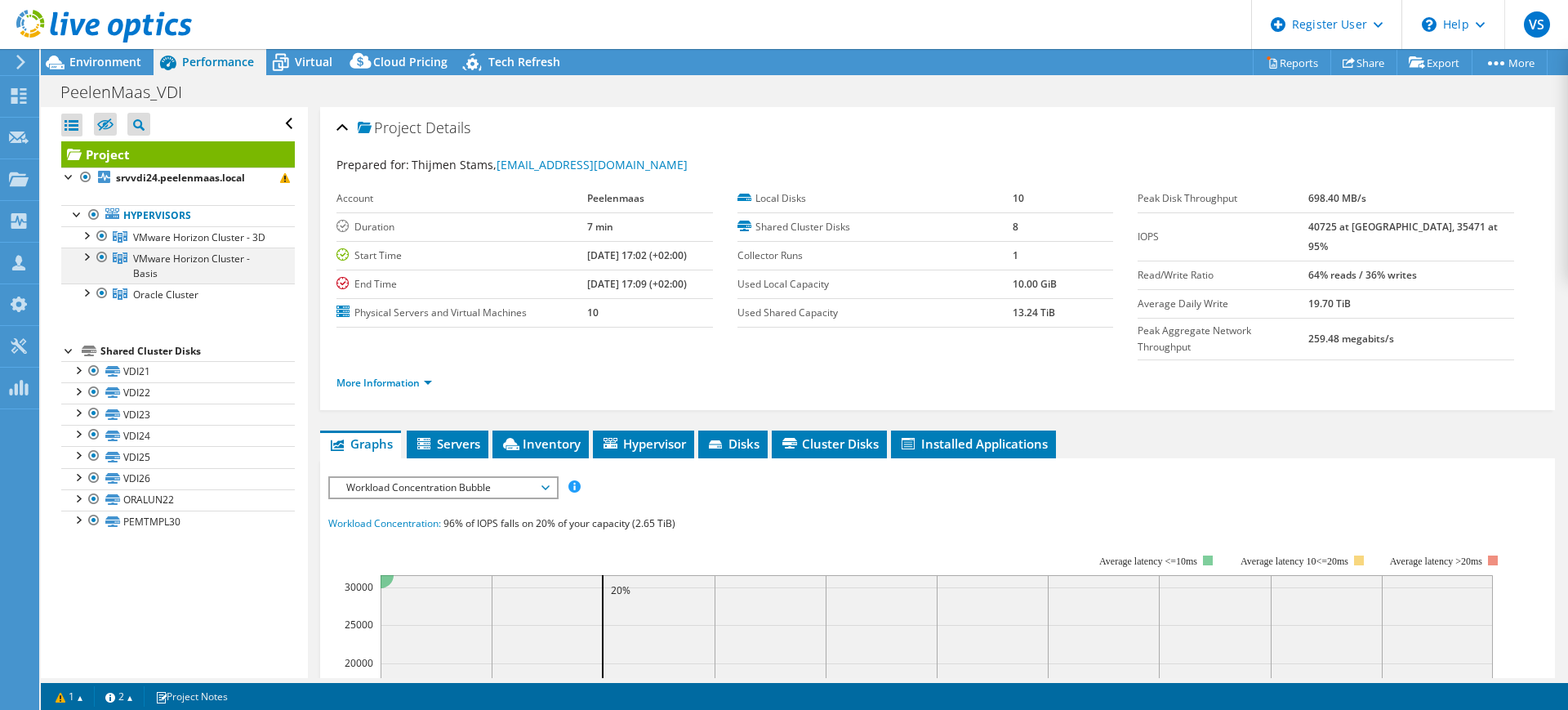
click at [81, 264] on div at bounding box center [85, 255] width 16 height 16
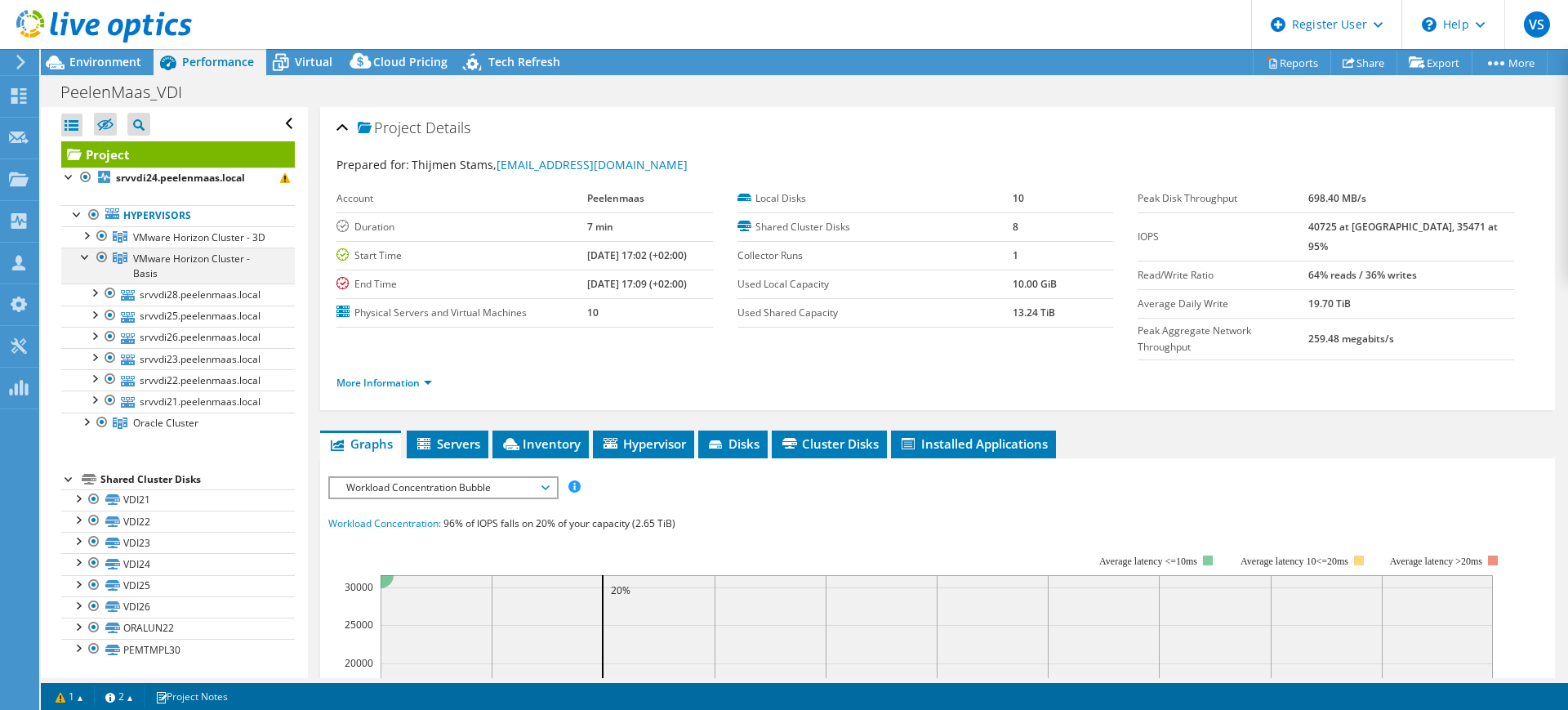
click at [81, 264] on div at bounding box center [85, 255] width 16 height 16
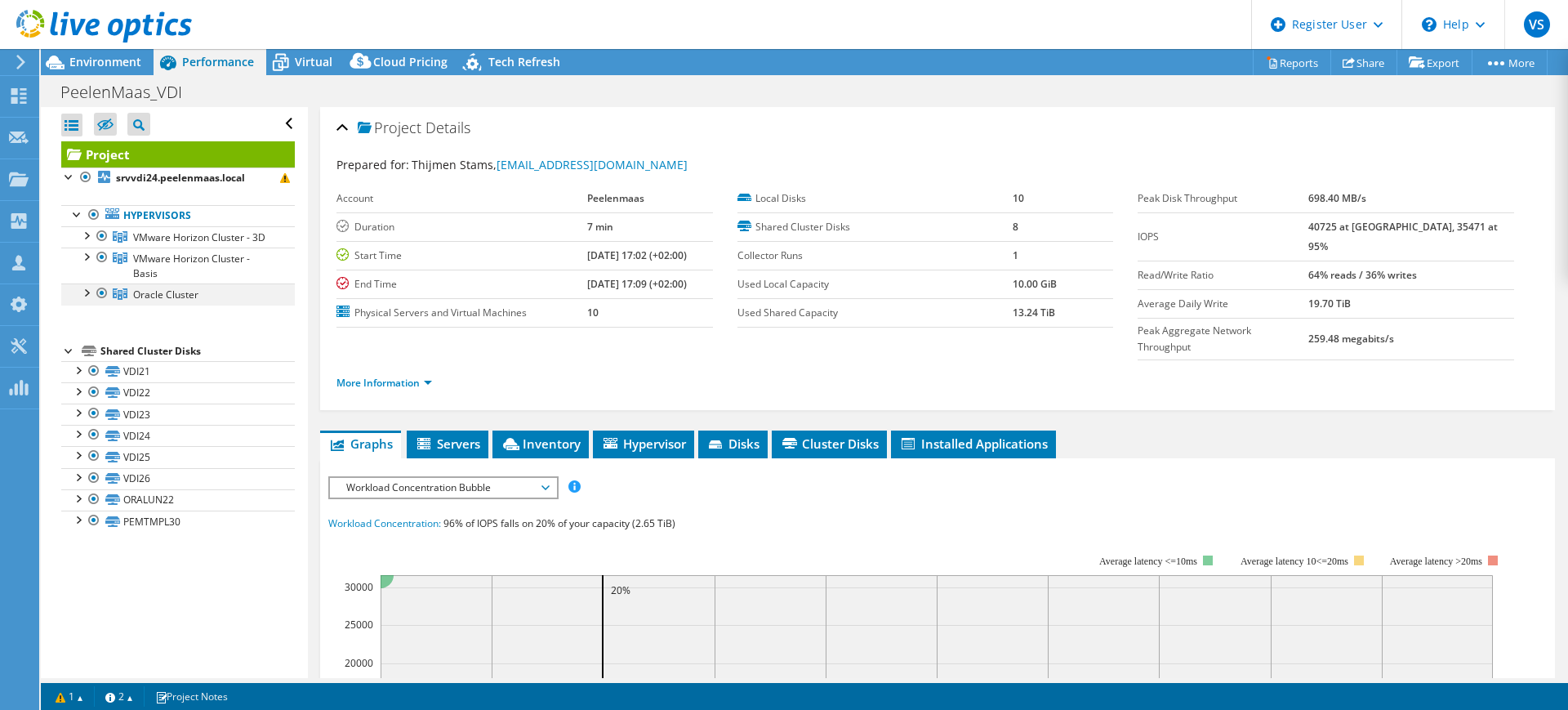
click at [82, 299] on div at bounding box center [85, 292] width 16 height 16
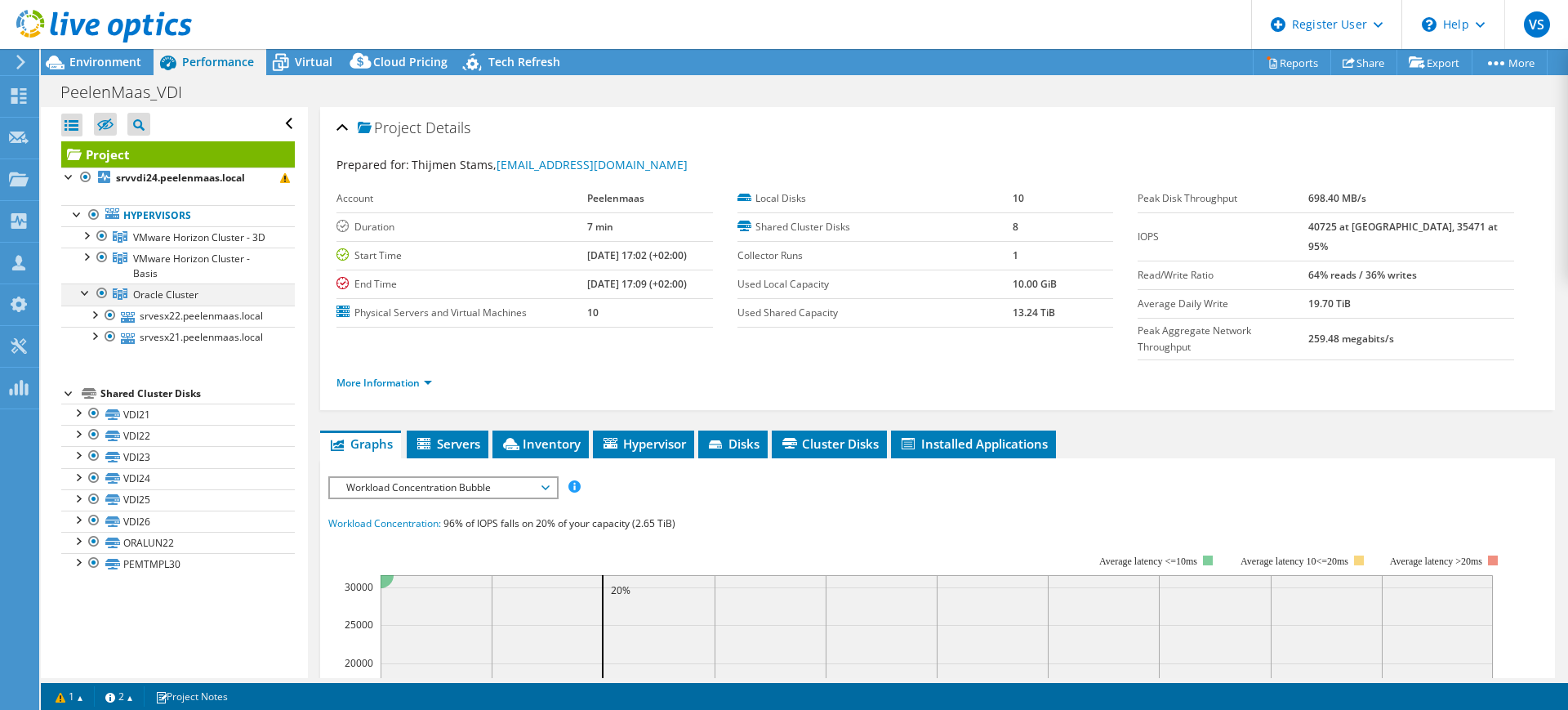
click at [82, 299] on div at bounding box center [85, 292] width 16 height 16
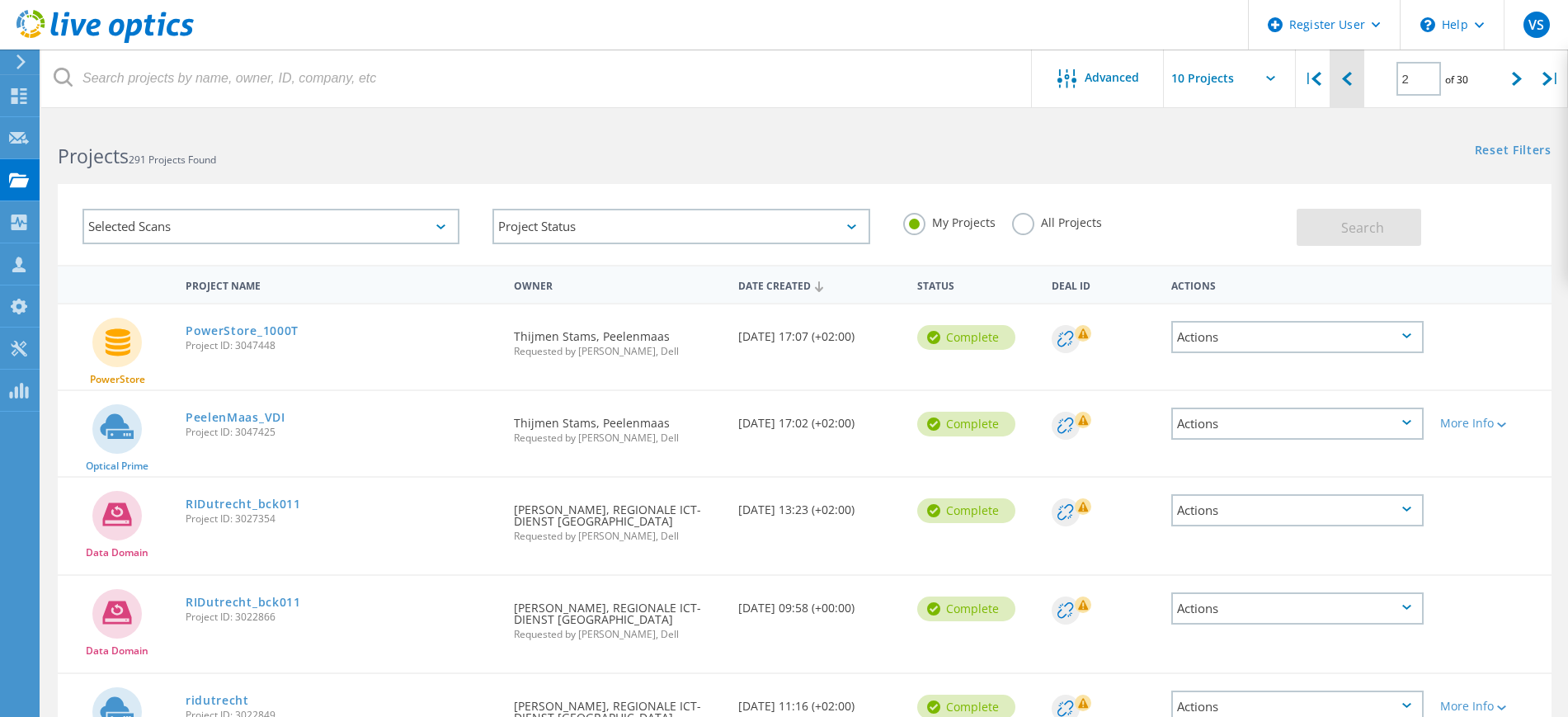
click at [1351, 77] on icon at bounding box center [1346, 79] width 10 height 14
type input "1"
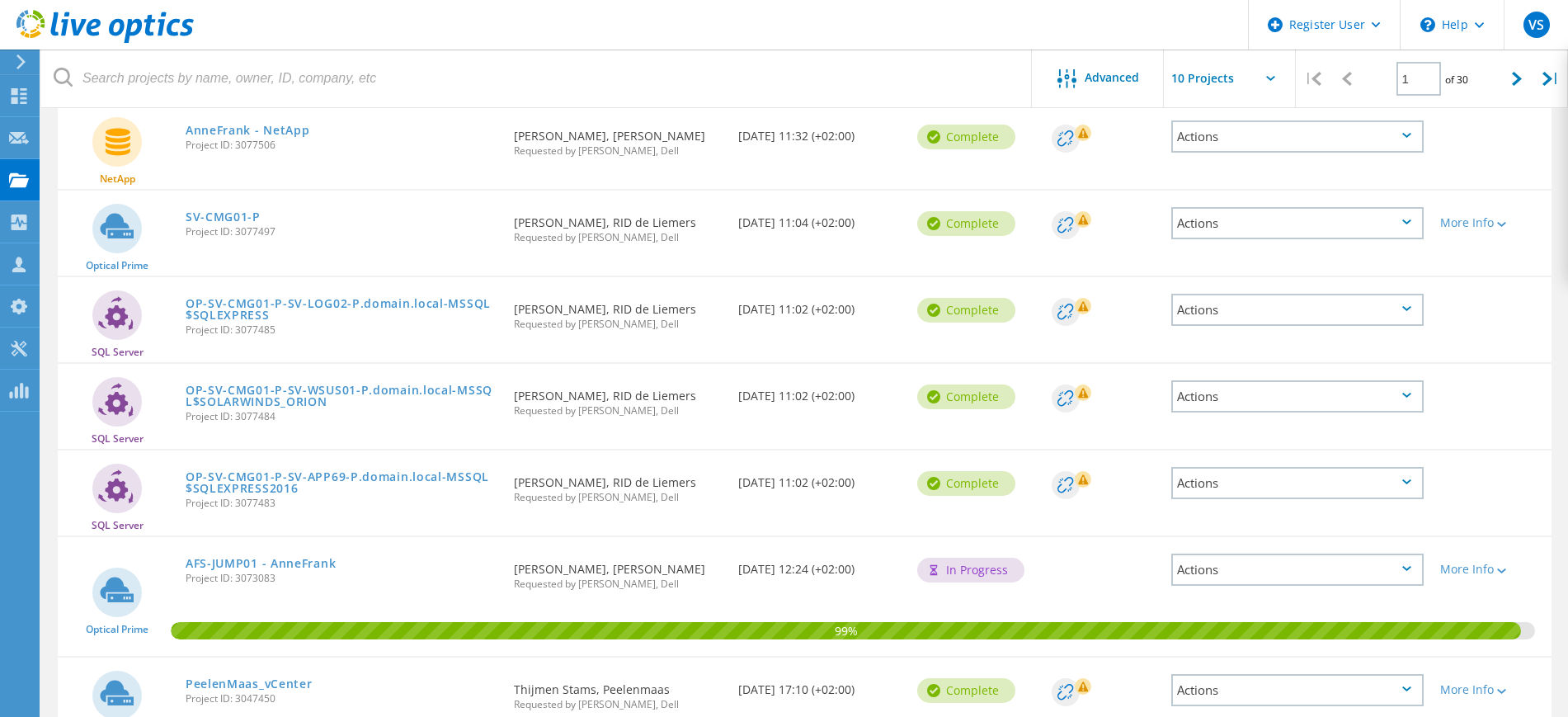
scroll to position [586, 0]
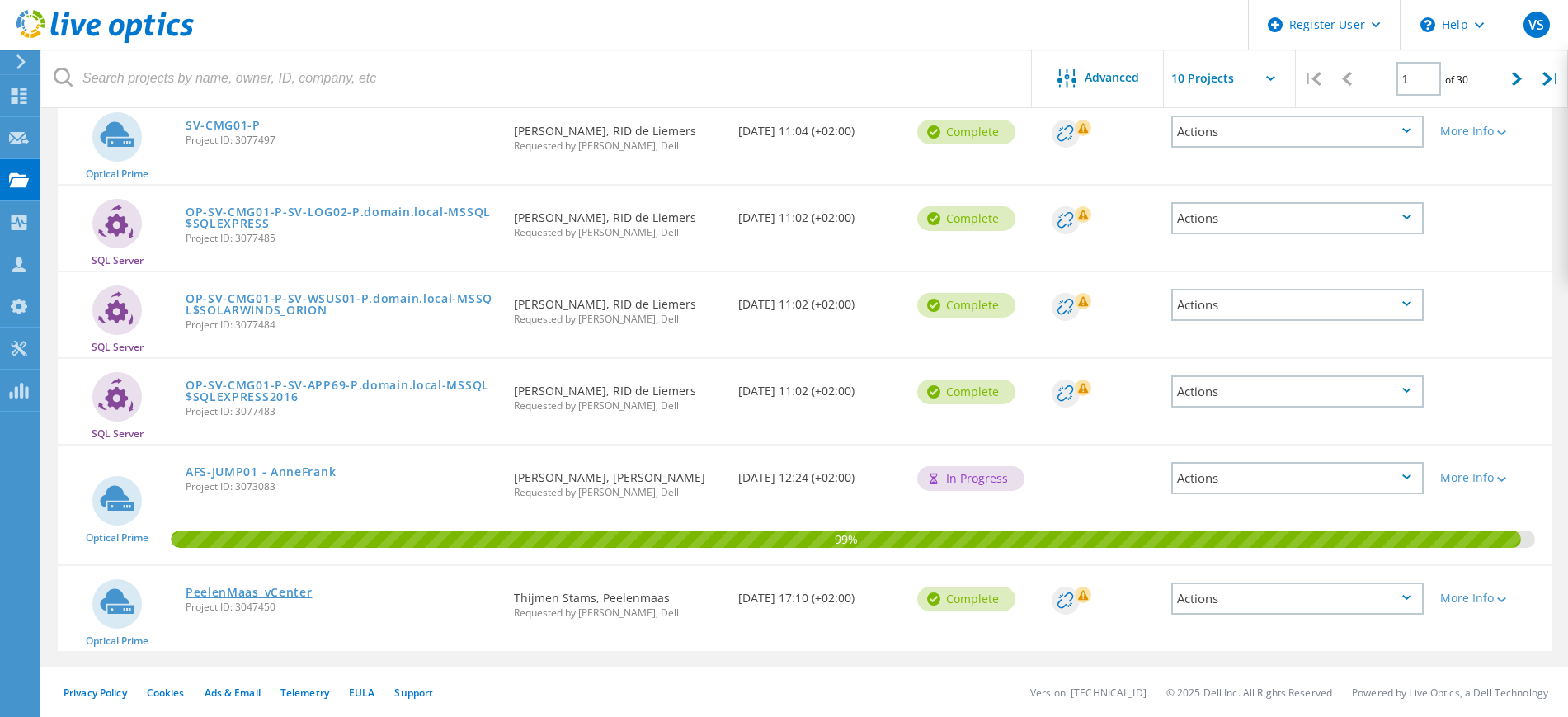
click at [276, 586] on link "PeelenMaas_vCenter" at bounding box center [249, 592] width 127 height 11
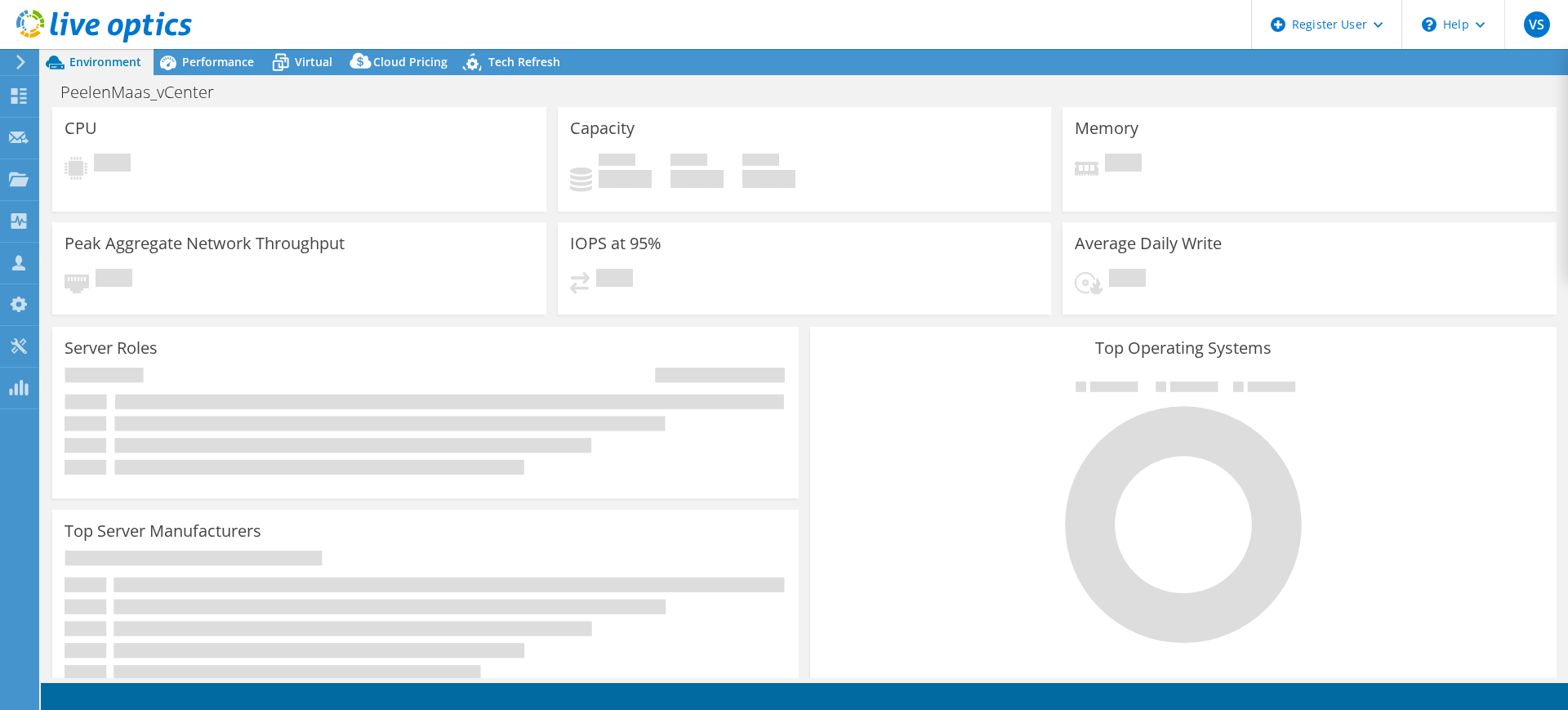
select select "EUFrankfurt"
select select "EUR"
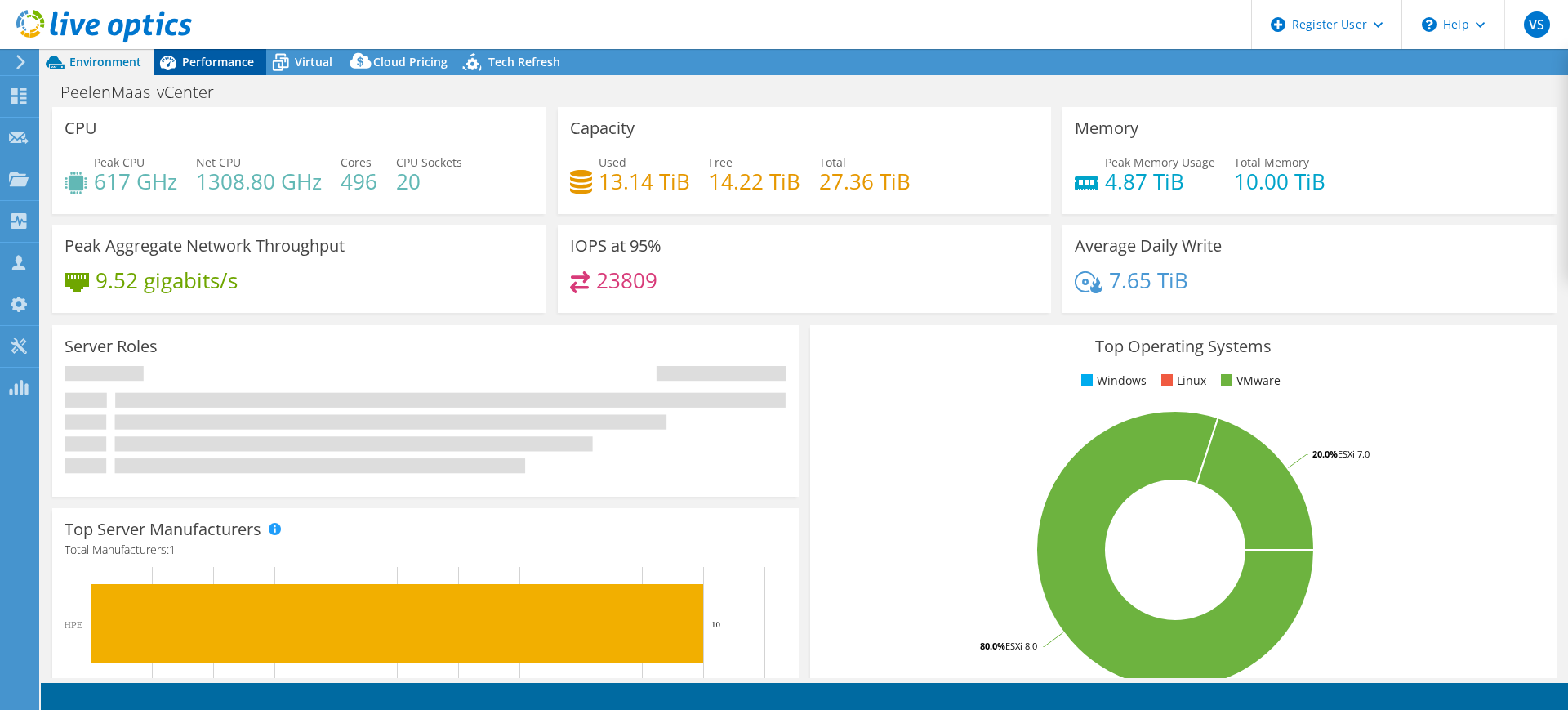
click at [213, 61] on span "Performance" at bounding box center [218, 62] width 72 height 16
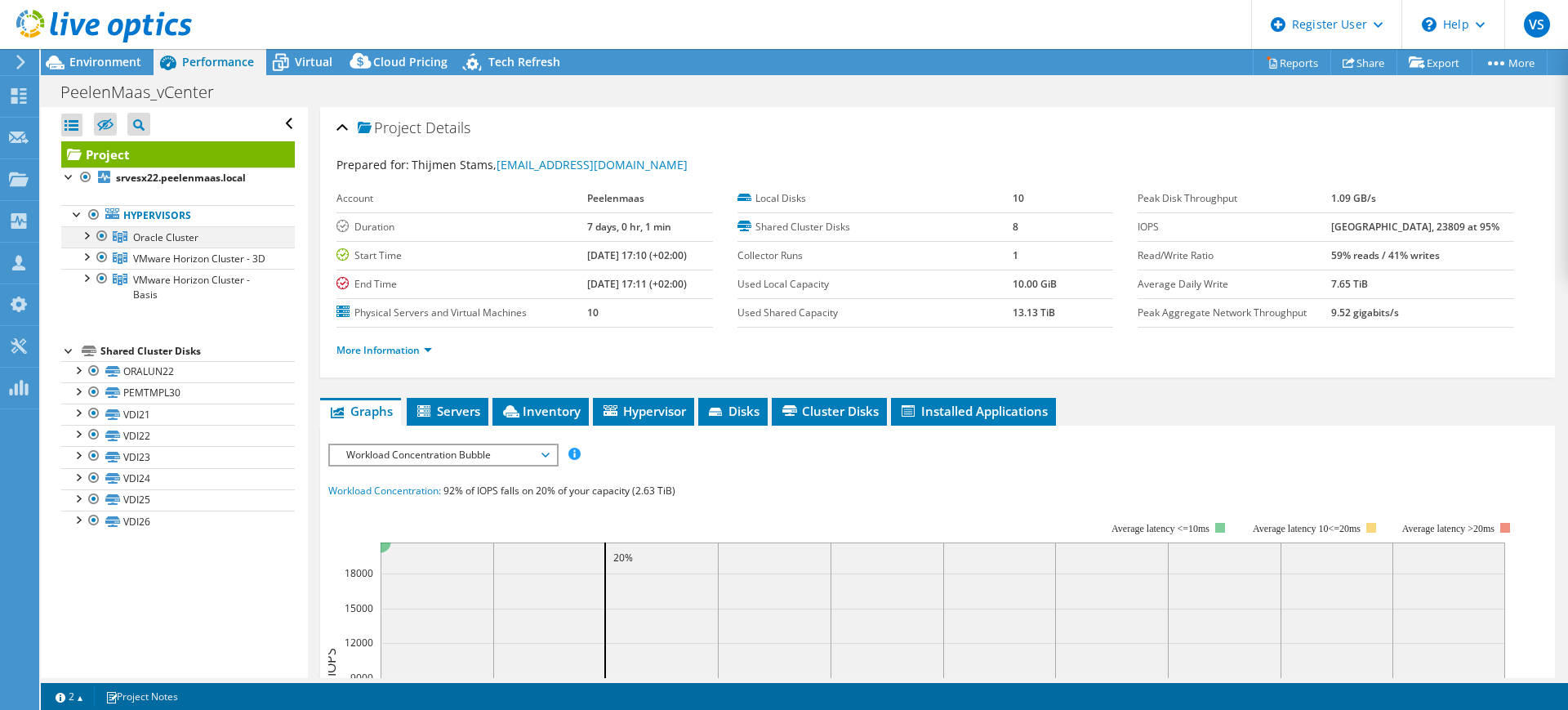
click at [87, 240] on div at bounding box center [85, 234] width 16 height 16
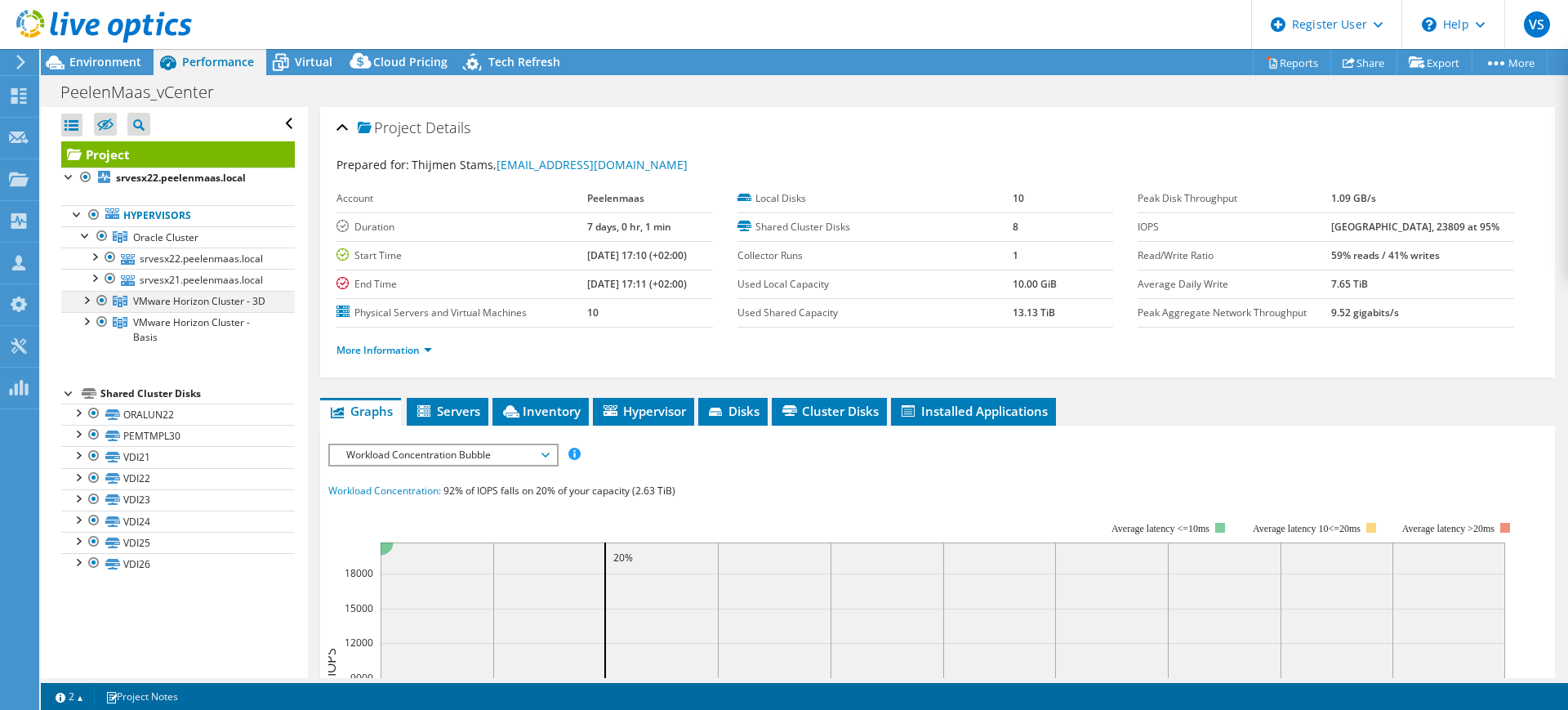
click at [87, 303] on div at bounding box center [85, 299] width 16 height 16
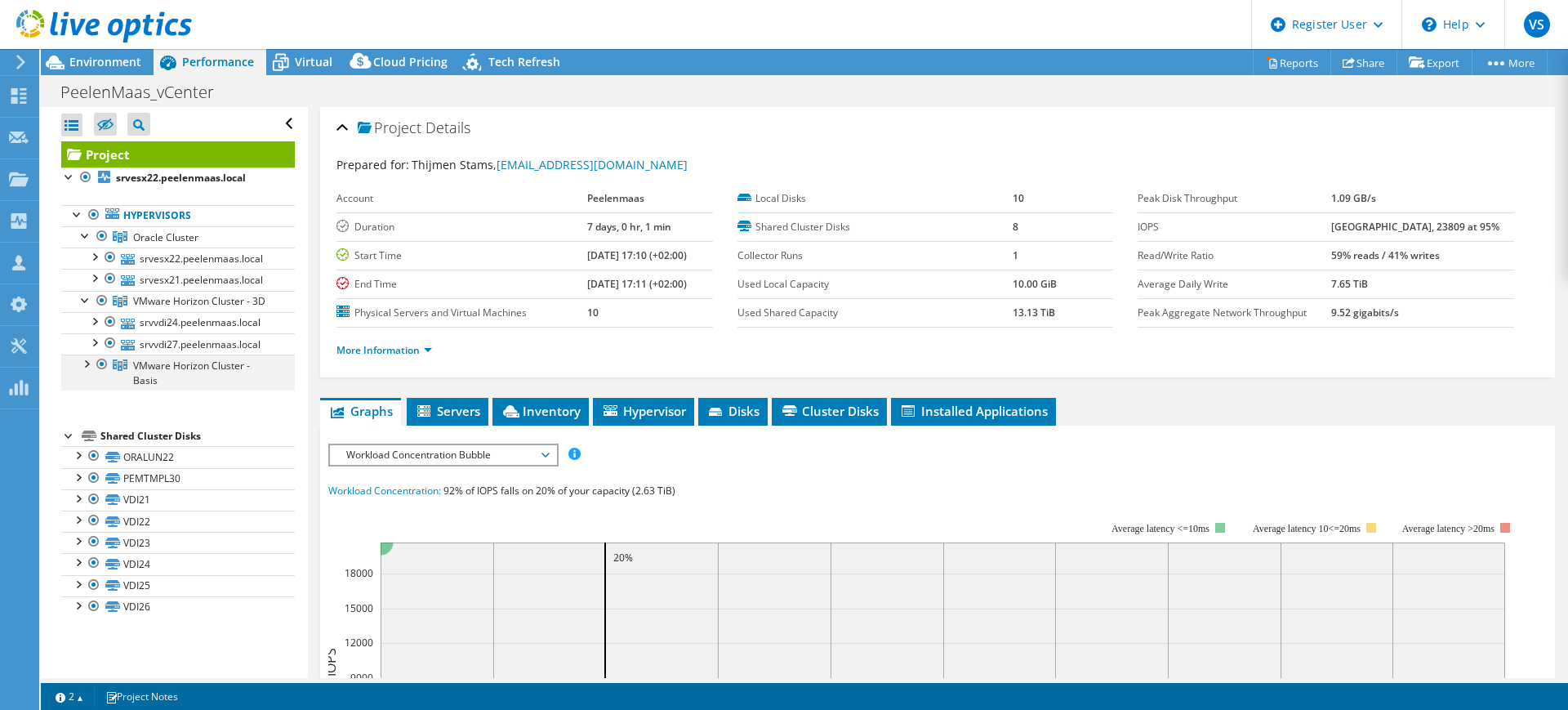
click at [87, 371] on div at bounding box center [85, 362] width 16 height 16
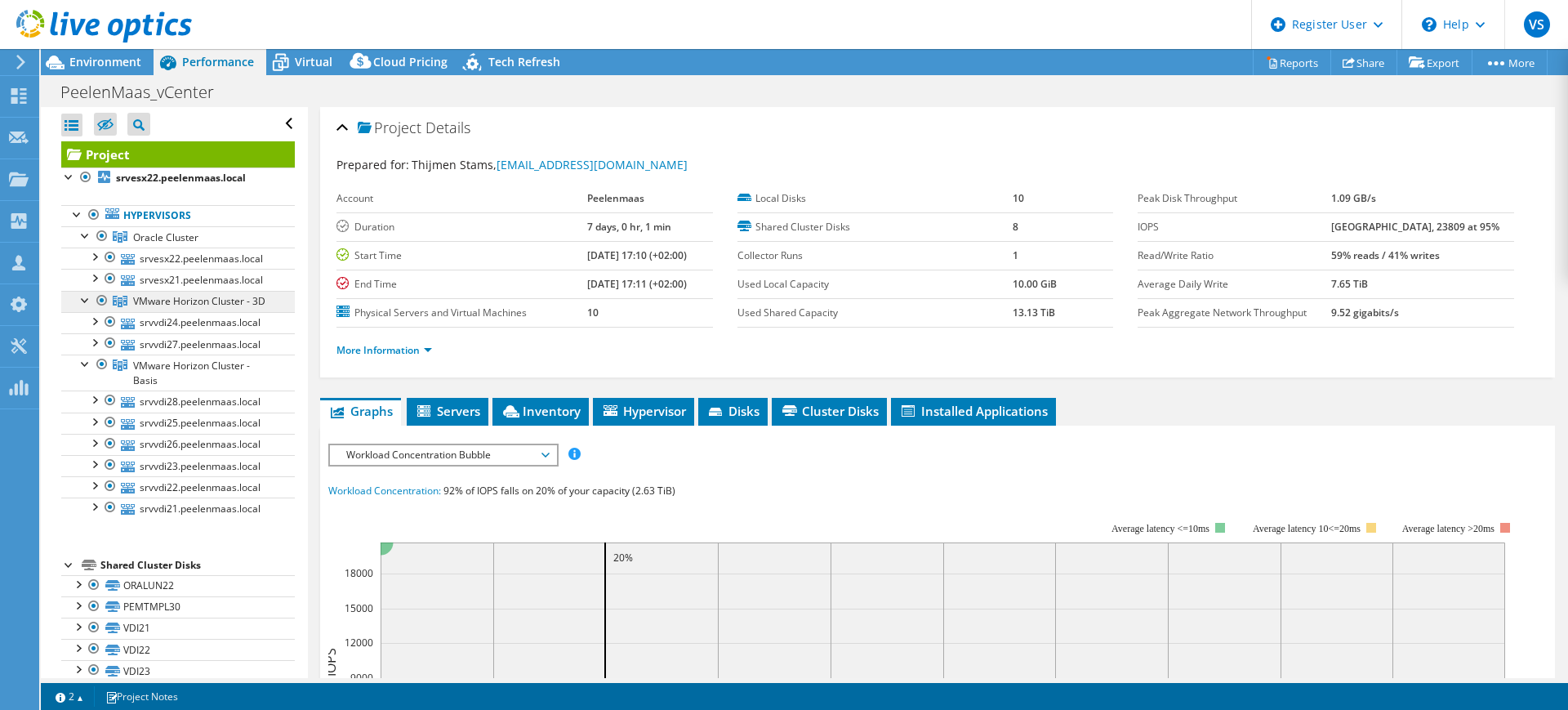
click at [76, 305] on link "VMware Horizon Cluster - 3D" at bounding box center [178, 301] width 233 height 21
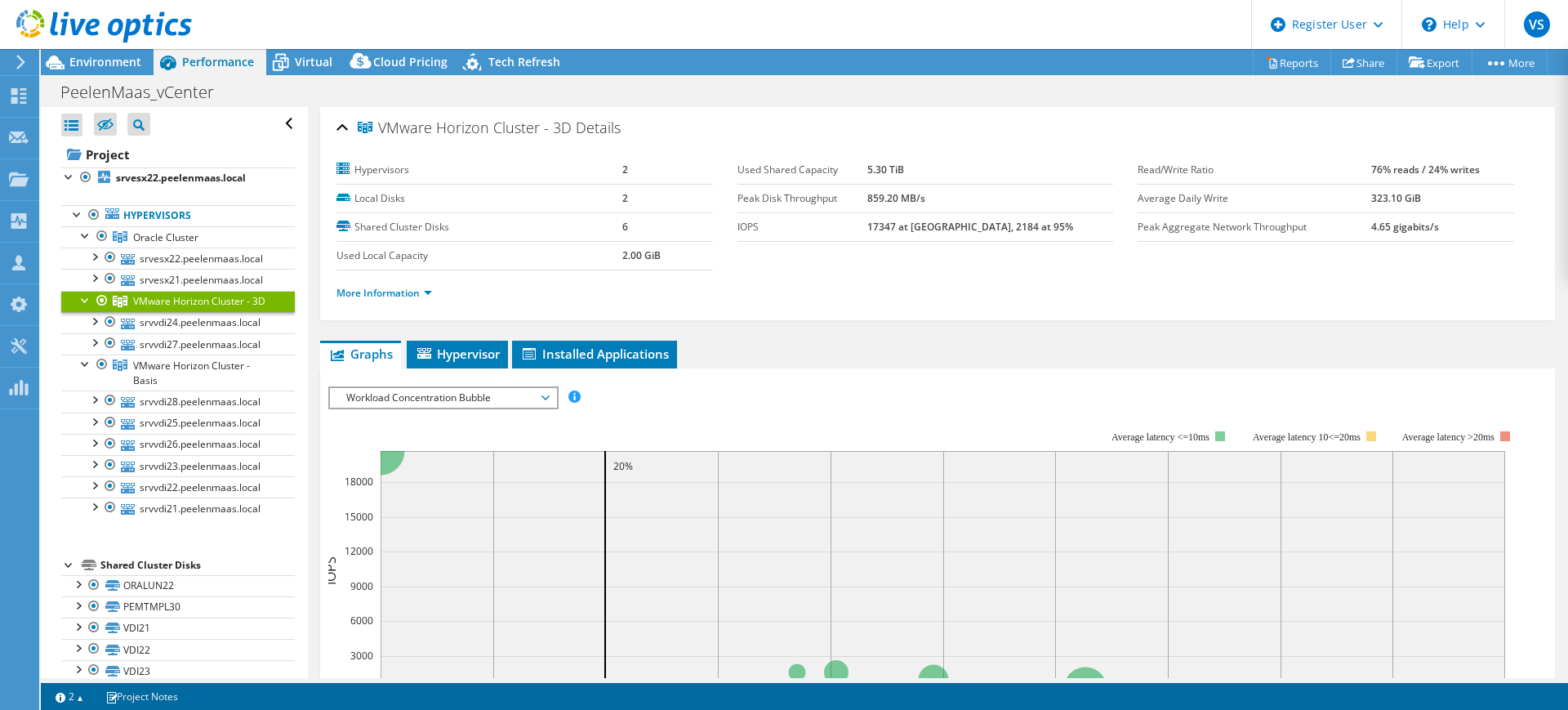
click at [85, 303] on div at bounding box center [85, 299] width 16 height 16
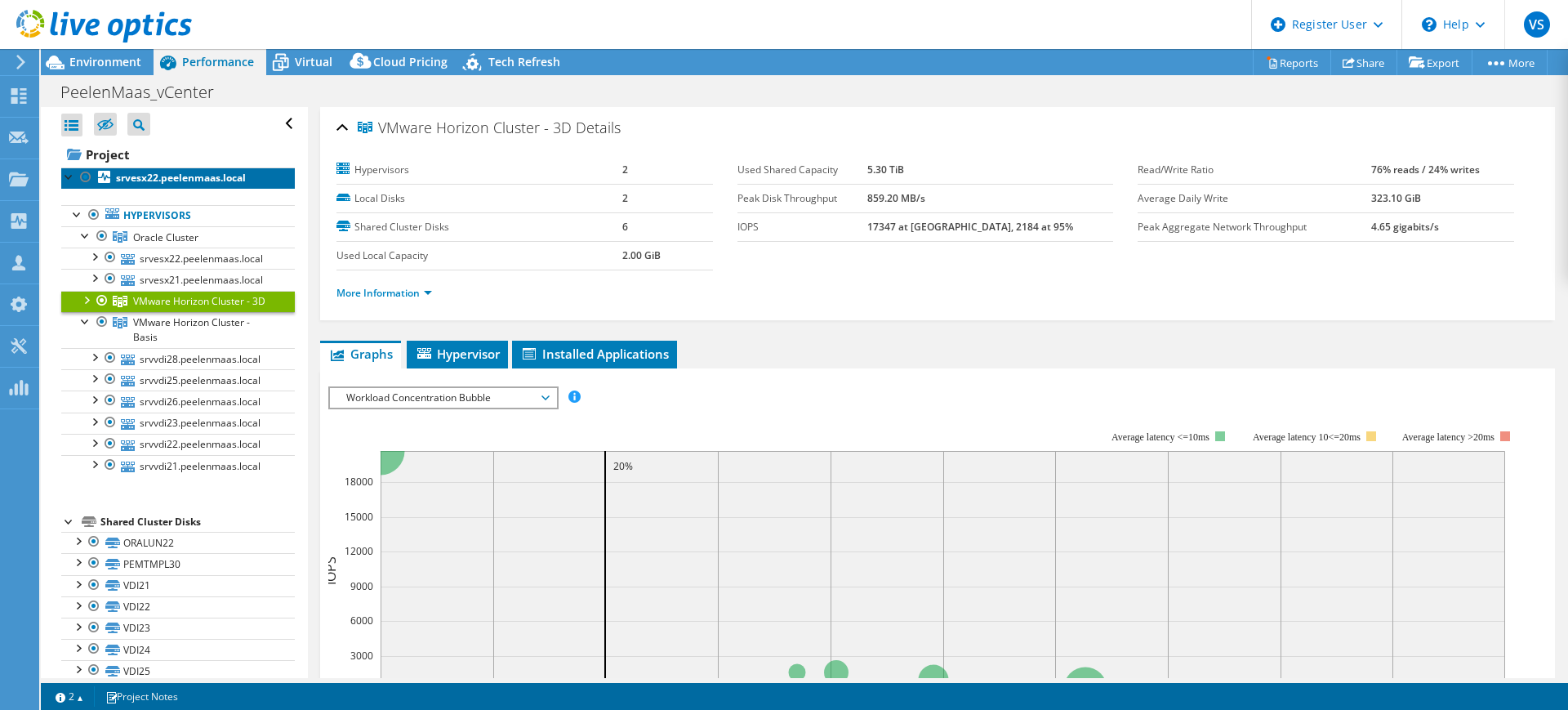
click at [154, 181] on b "srvesx22.peelenmaas.local" at bounding box center [181, 178] width 130 height 14
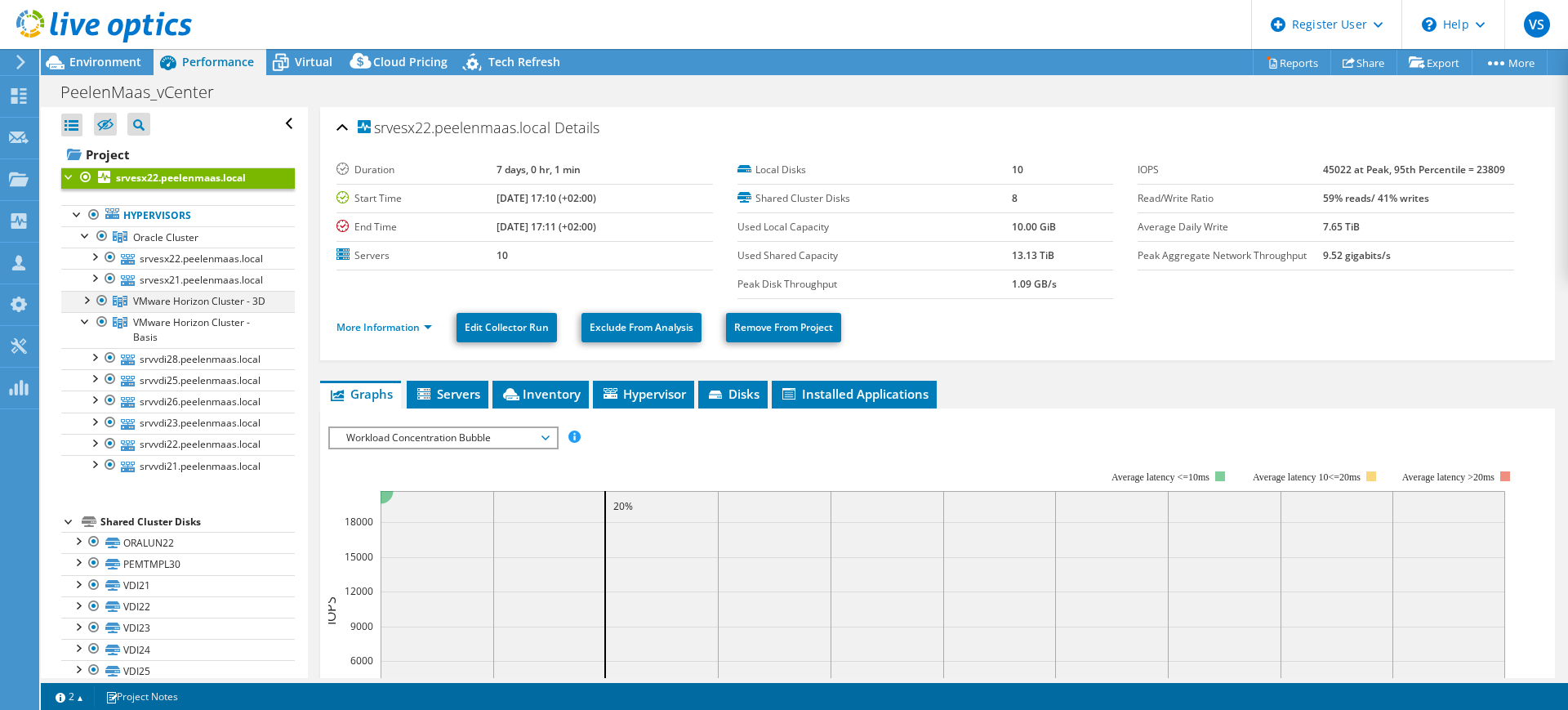
click at [86, 299] on div at bounding box center [85, 299] width 16 height 16
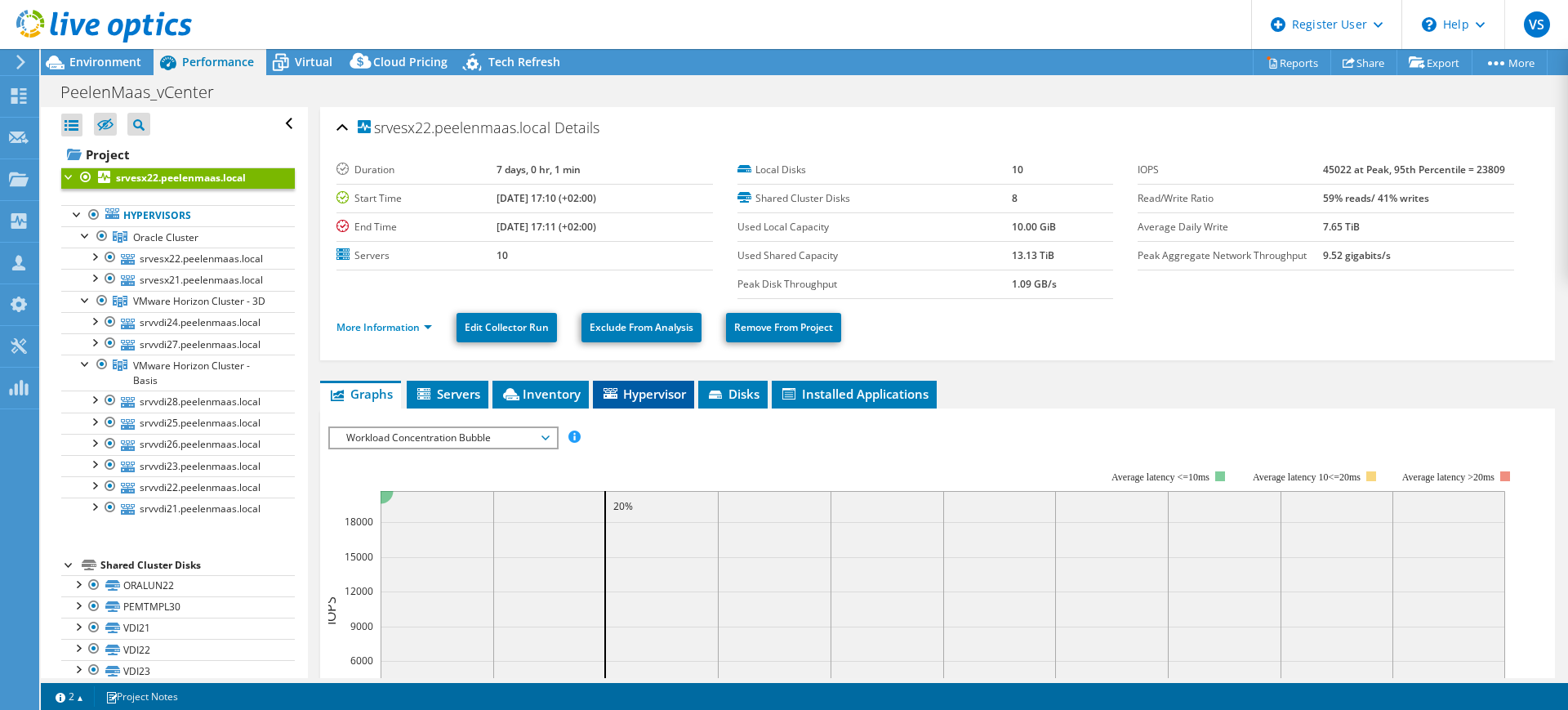
click at [645, 389] on span "Hypervisor" at bounding box center [644, 393] width 85 height 16
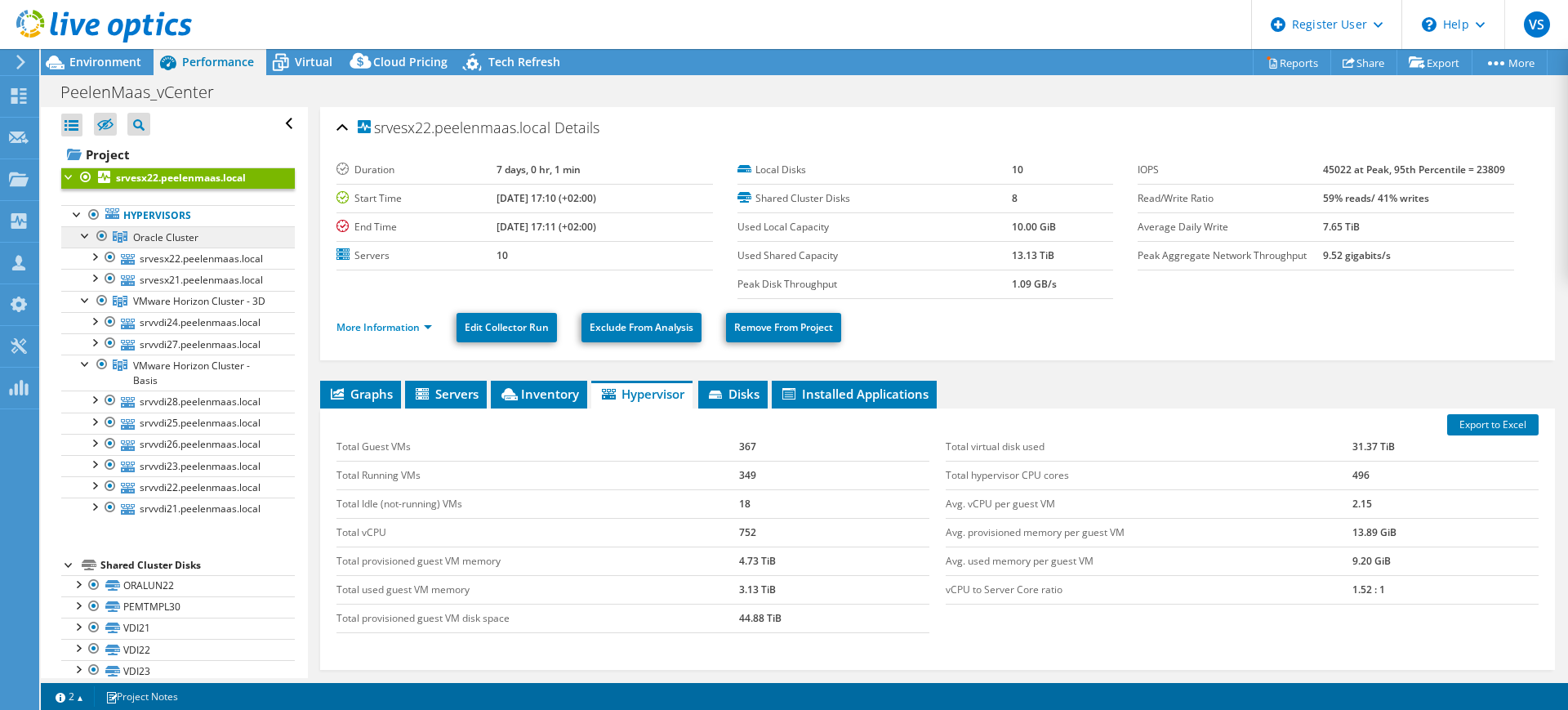
click at [167, 239] on span "Oracle Cluster" at bounding box center [165, 237] width 65 height 14
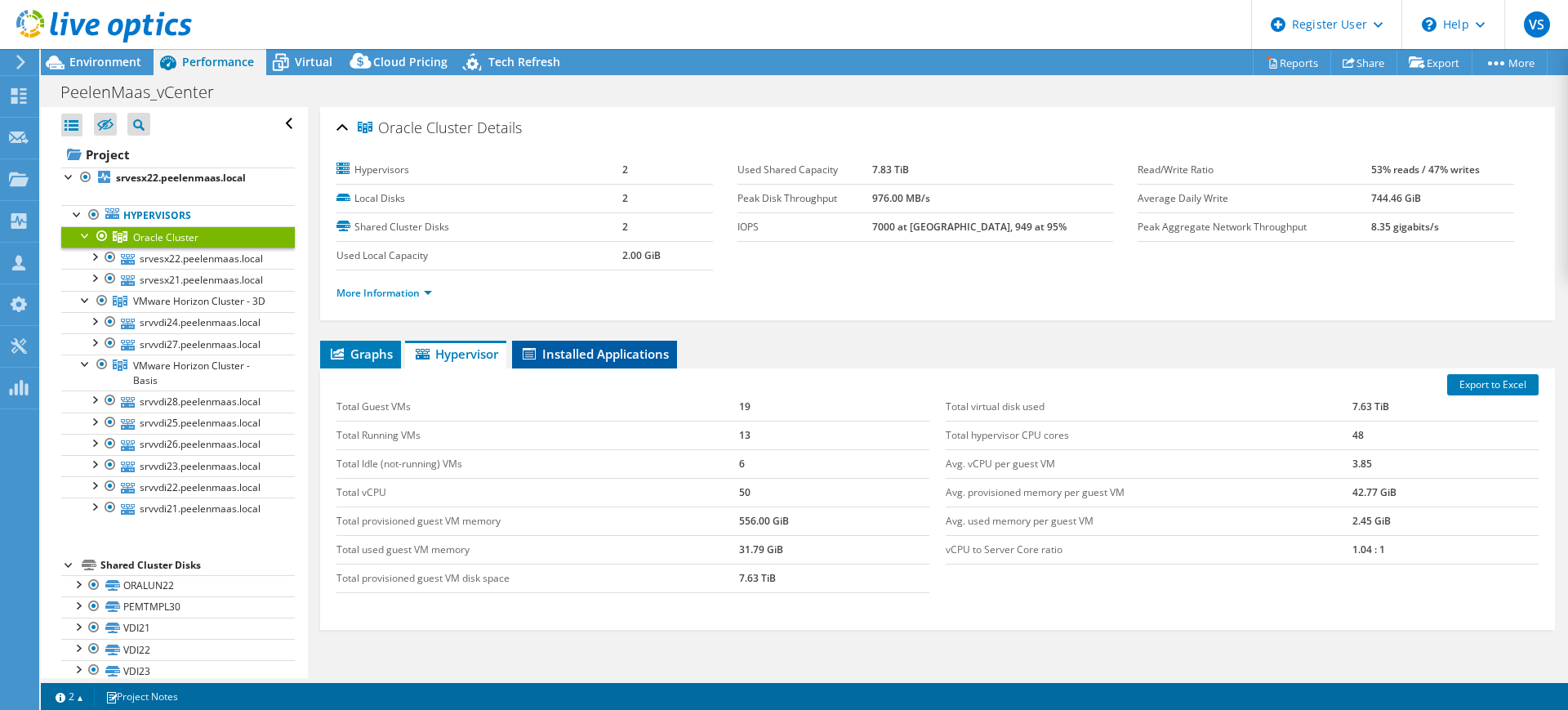
click at [648, 363] on li "Installed Applications" at bounding box center [594, 354] width 165 height 28
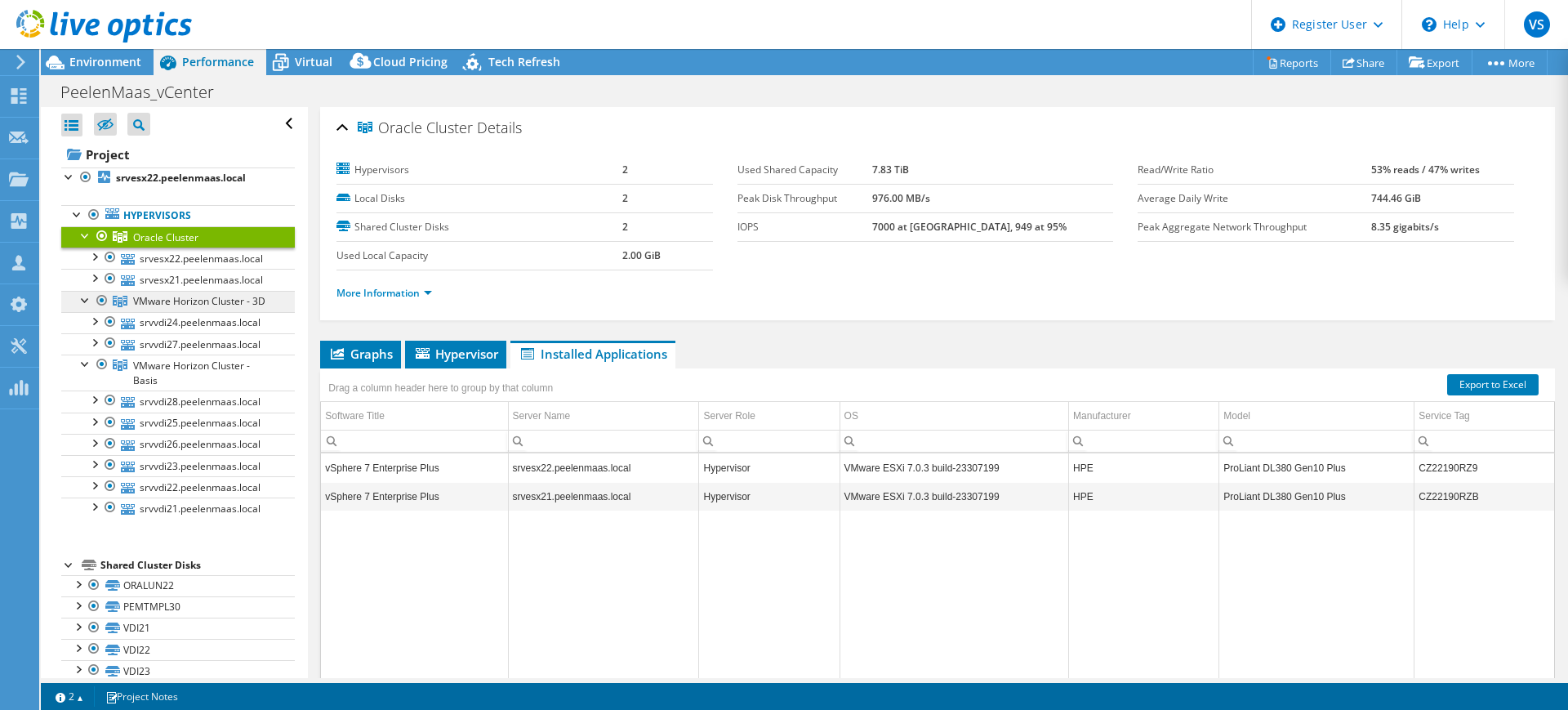
click at [177, 305] on span "VMware Horizon Cluster - 3D" at bounding box center [199, 301] width 132 height 14
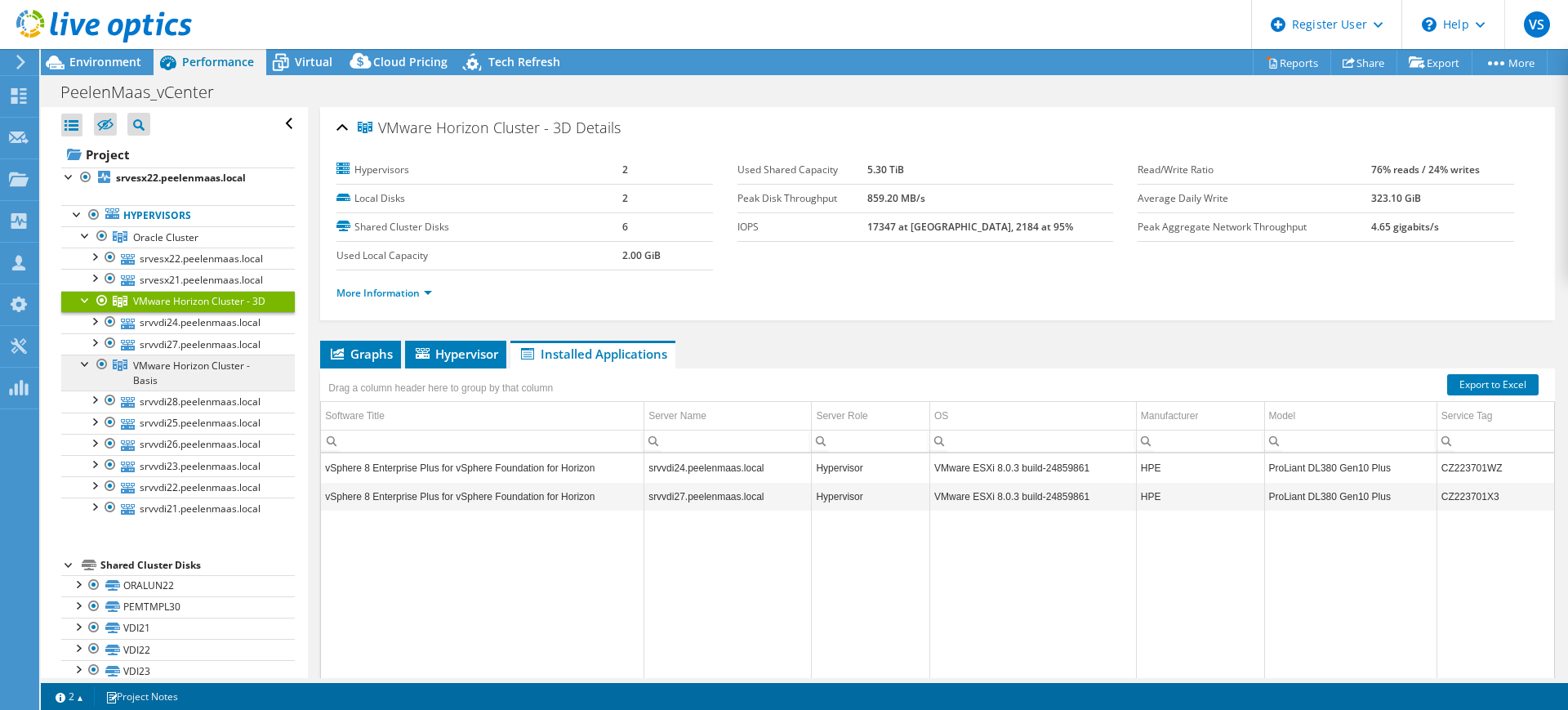
click at [149, 383] on span "VMware Horizon Cluster - Basis" at bounding box center [191, 372] width 117 height 29
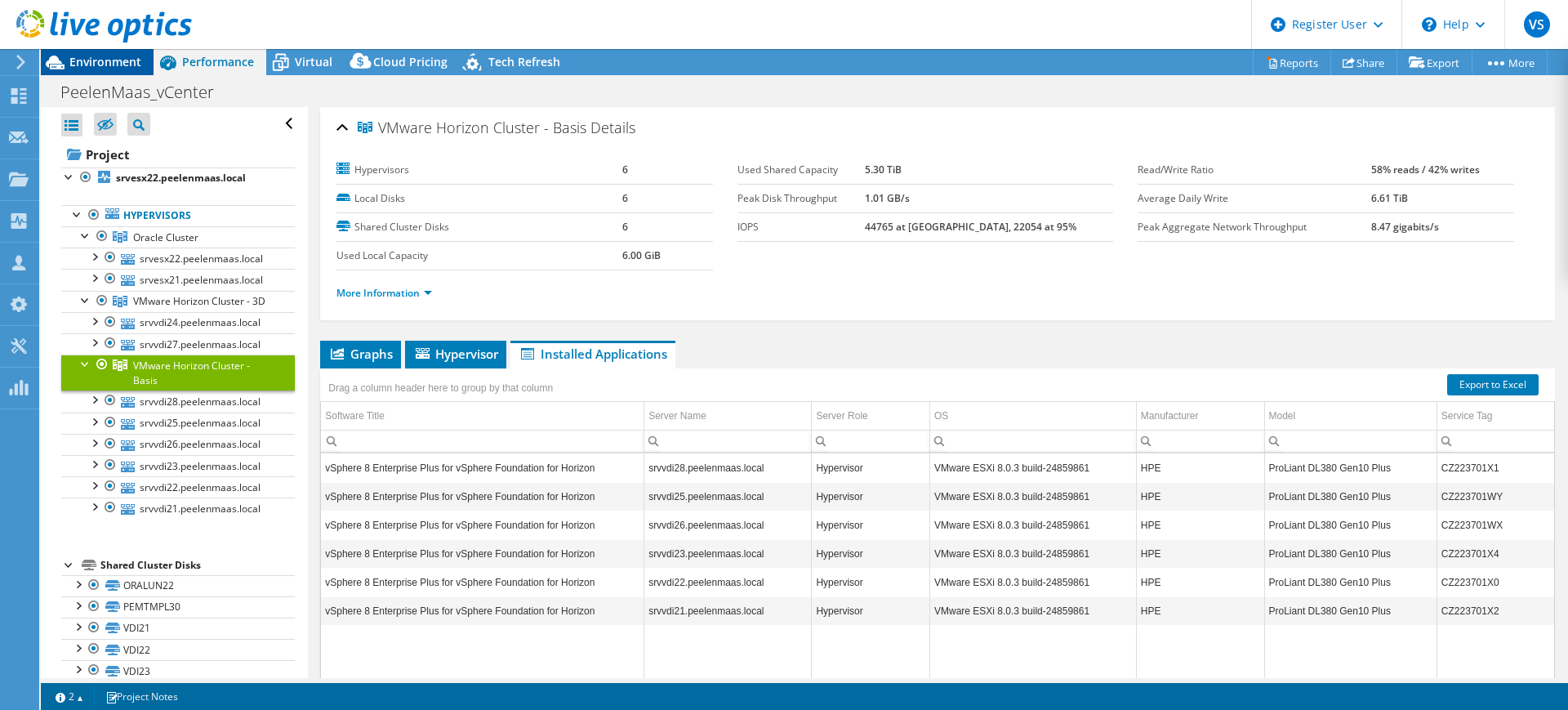
click at [114, 63] on span "Environment" at bounding box center [105, 62] width 72 height 16
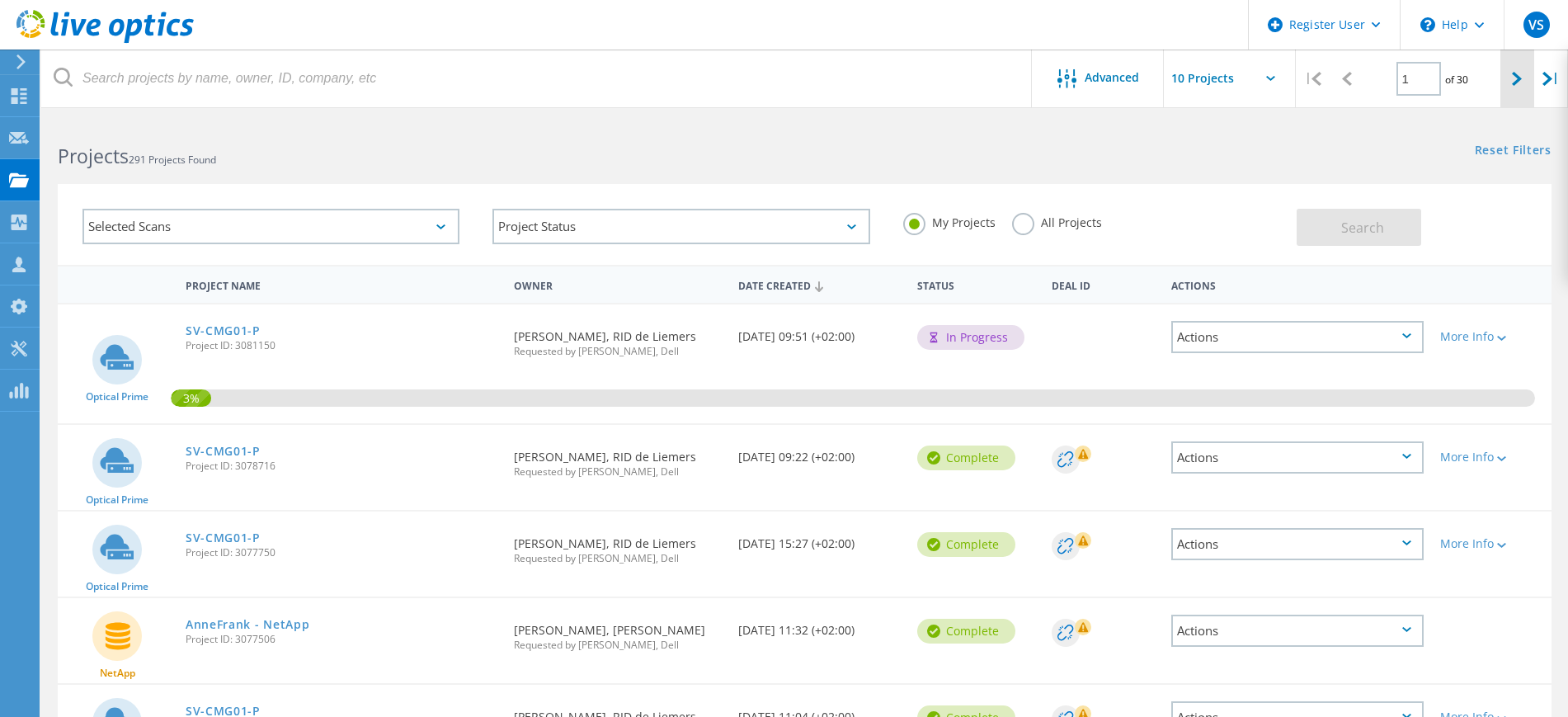
click at [1517, 85] on icon at bounding box center [1516, 79] width 10 height 14
type input "2"
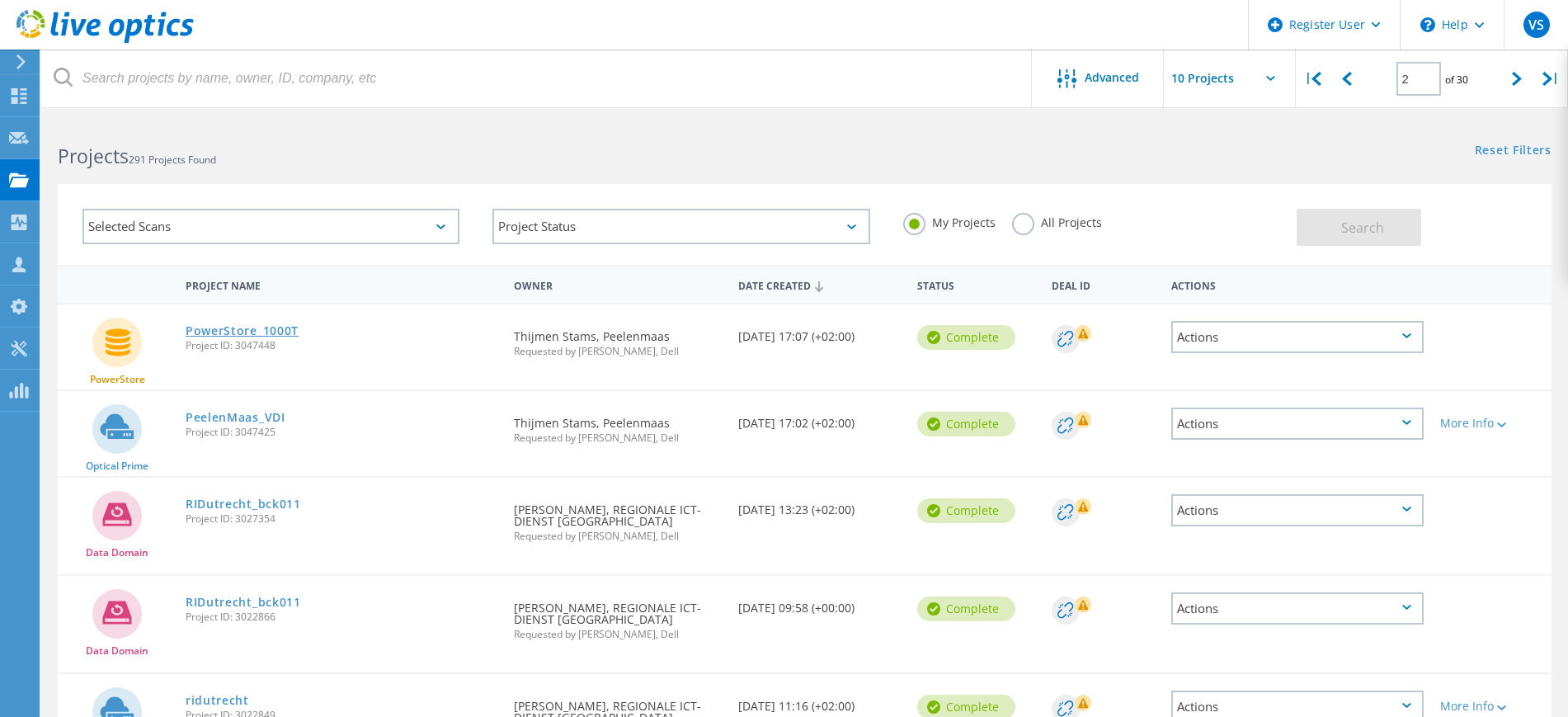
click at [256, 330] on link "PowerStore_1000T" at bounding box center [242, 330] width 113 height 11
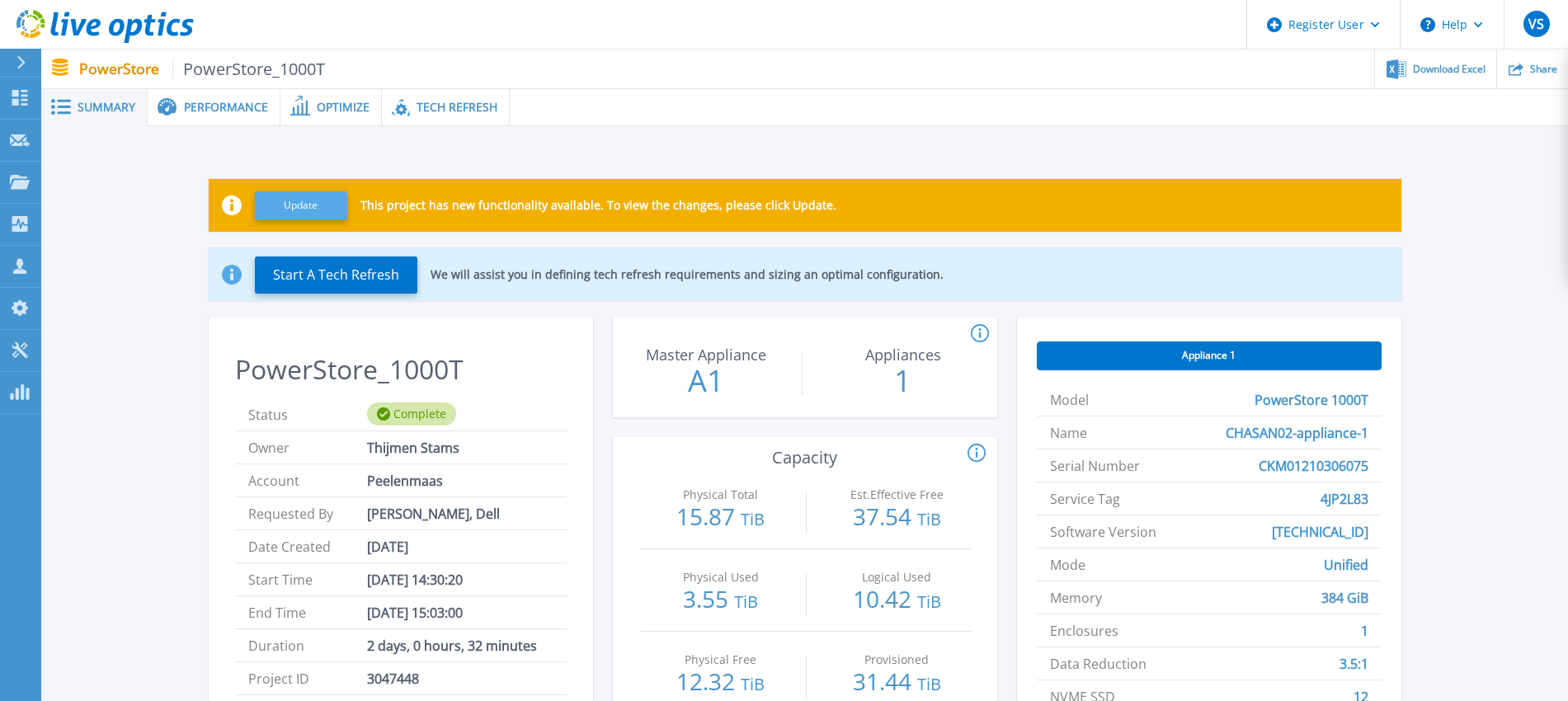
click at [296, 202] on button "Update" at bounding box center [301, 205] width 92 height 29
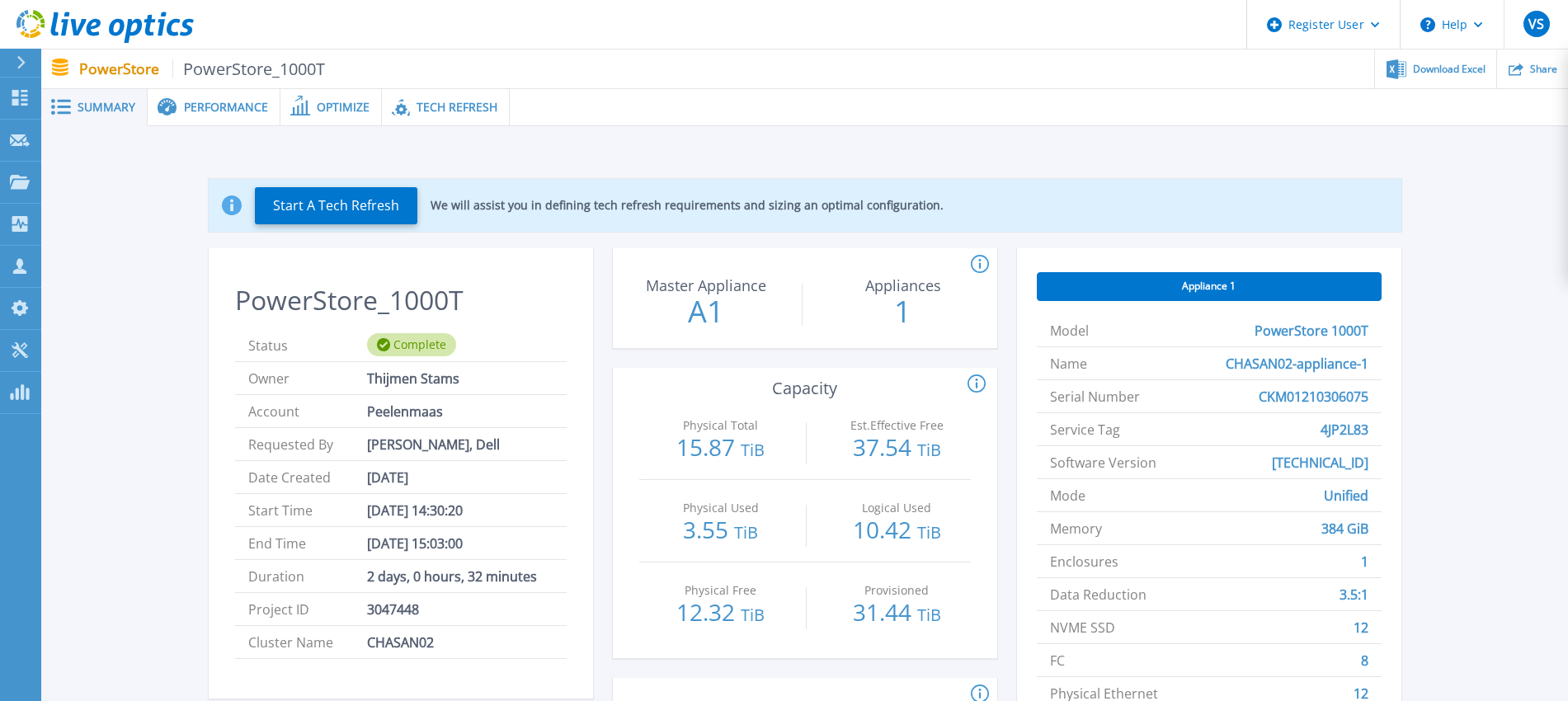
click at [215, 113] on span "Performance" at bounding box center [226, 107] width 84 height 11
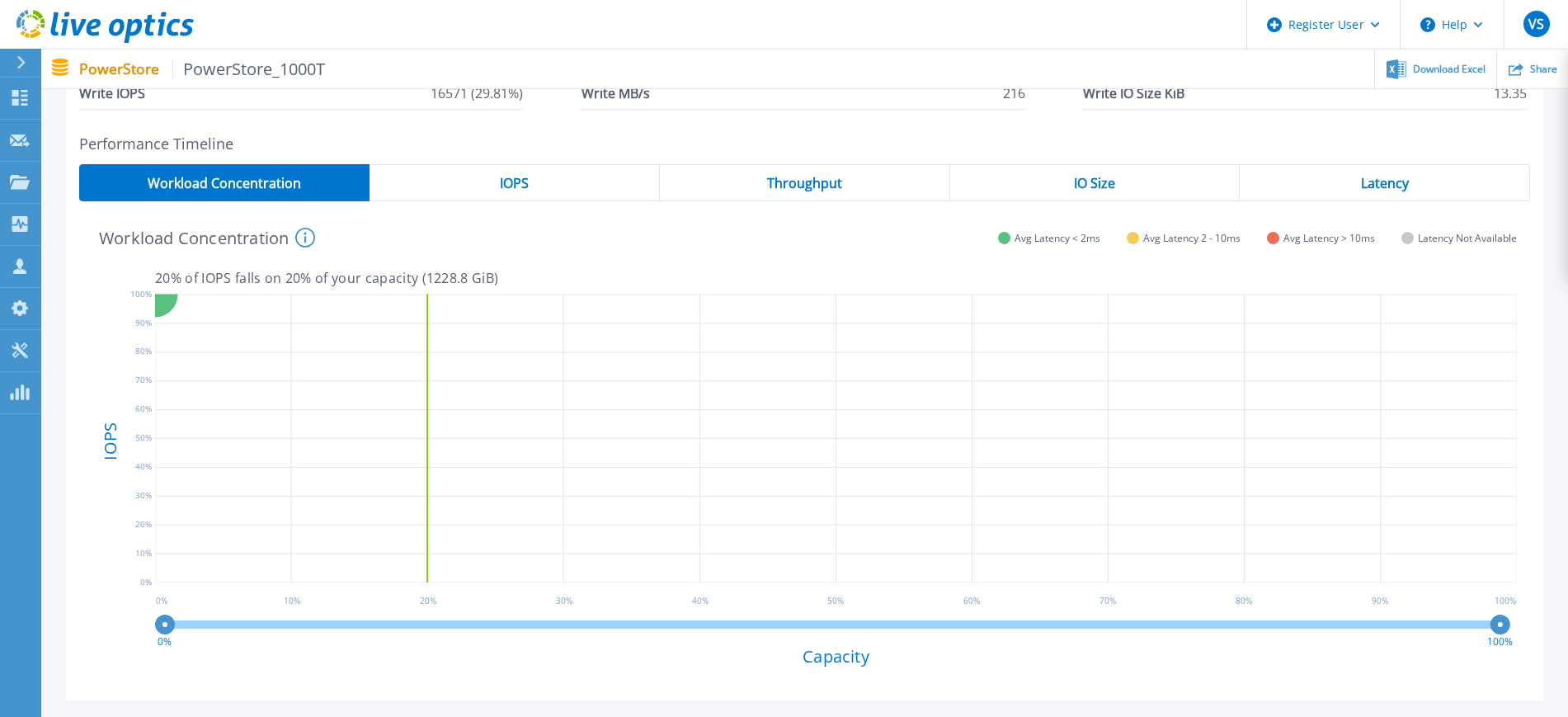
scroll to position [206, 0]
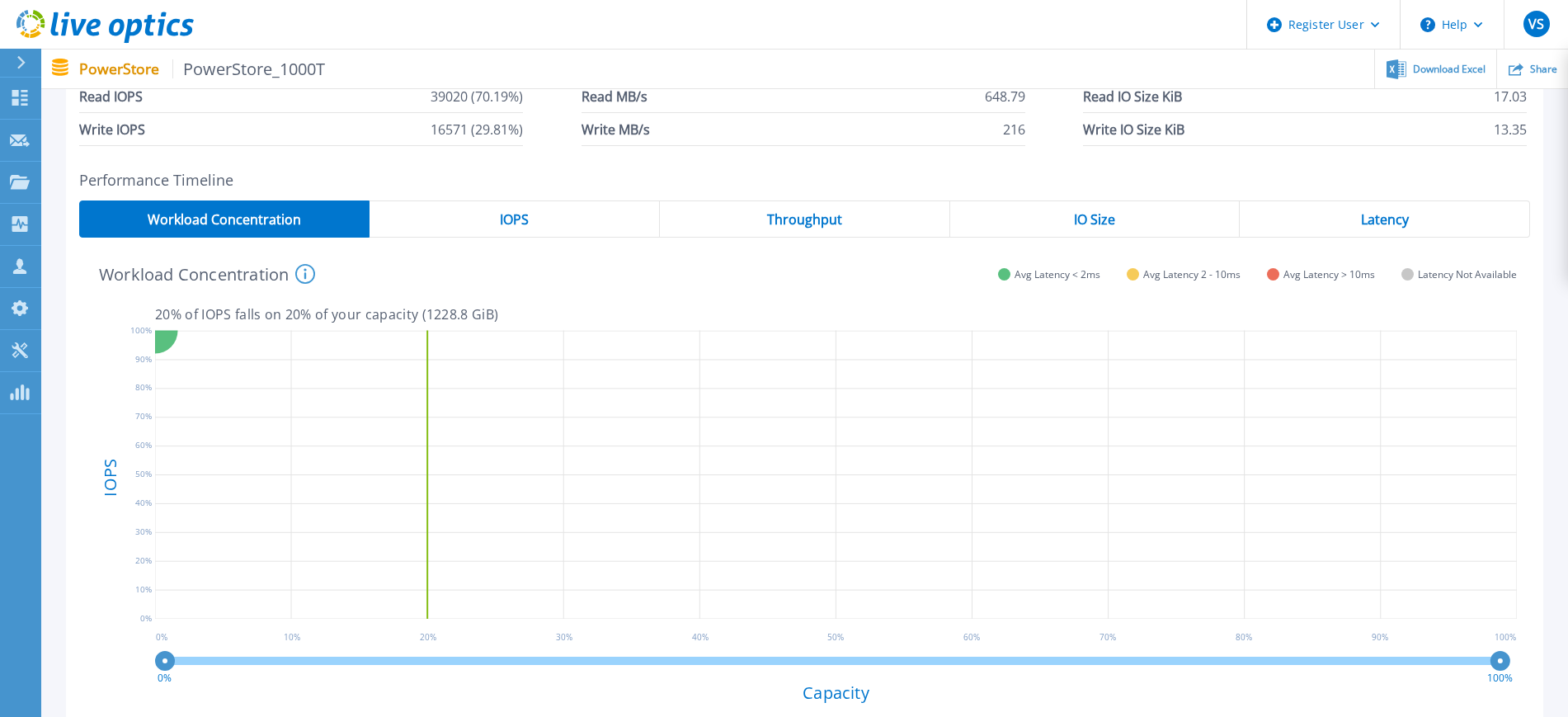
click at [1370, 213] on span "Latency" at bounding box center [1385, 219] width 48 height 13
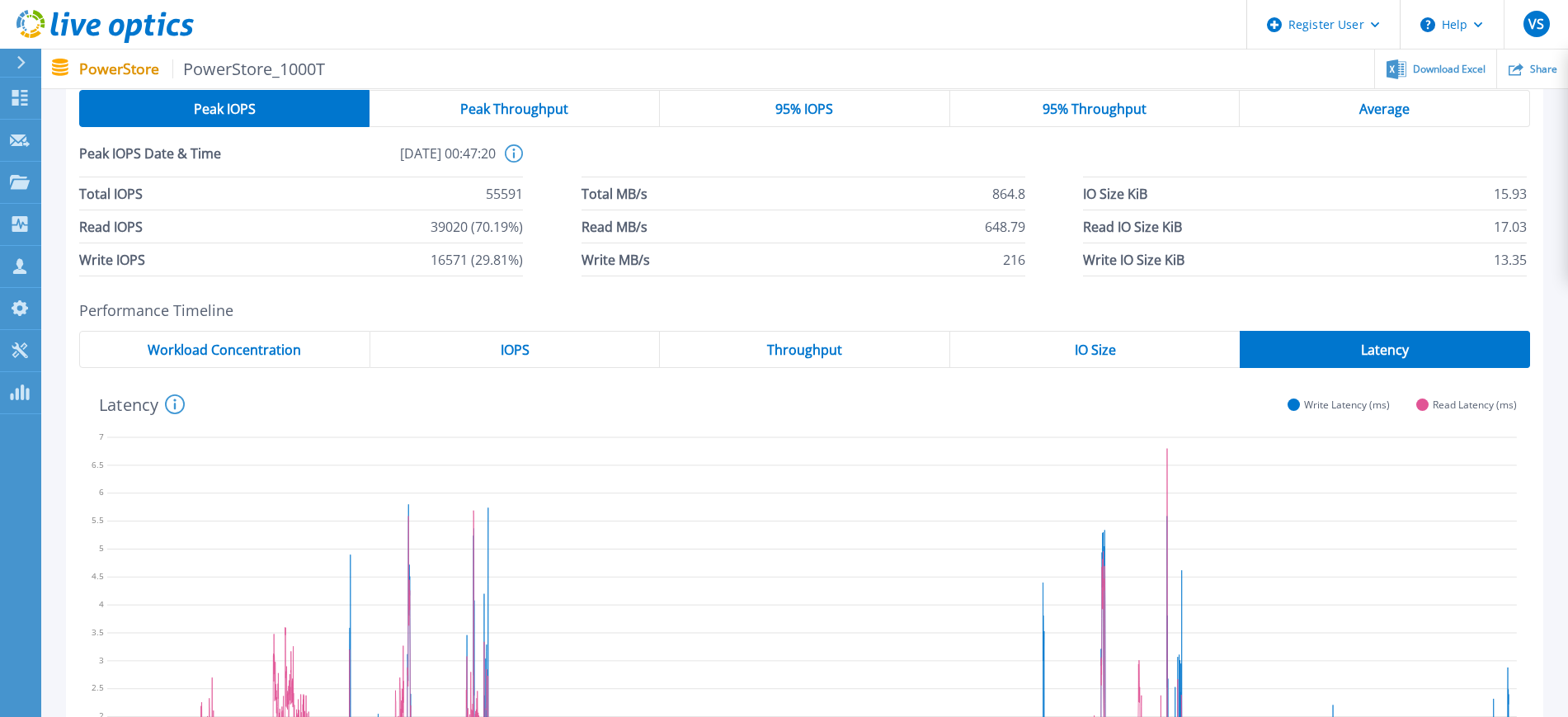
scroll to position [0, 0]
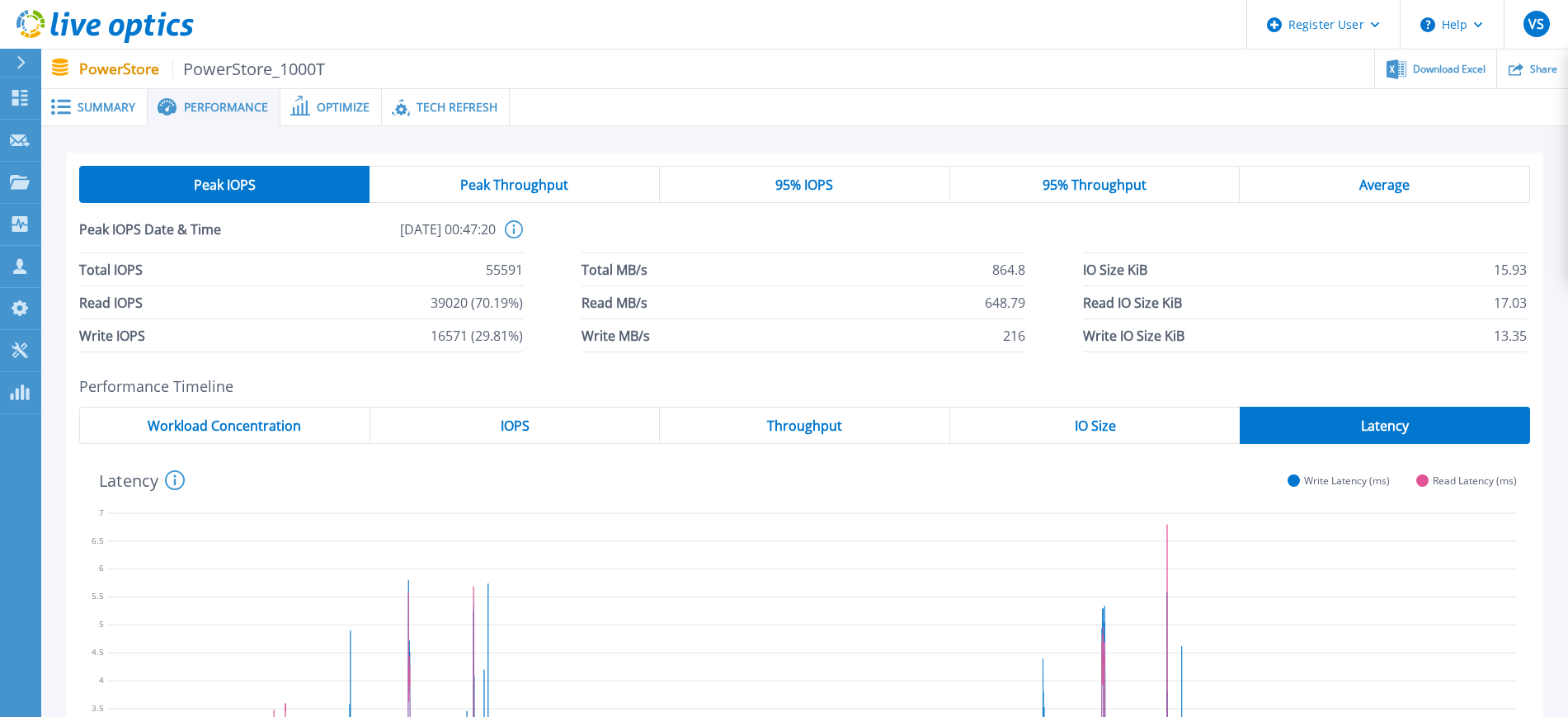
click at [1361, 181] on span "Average" at bounding box center [1384, 184] width 50 height 13
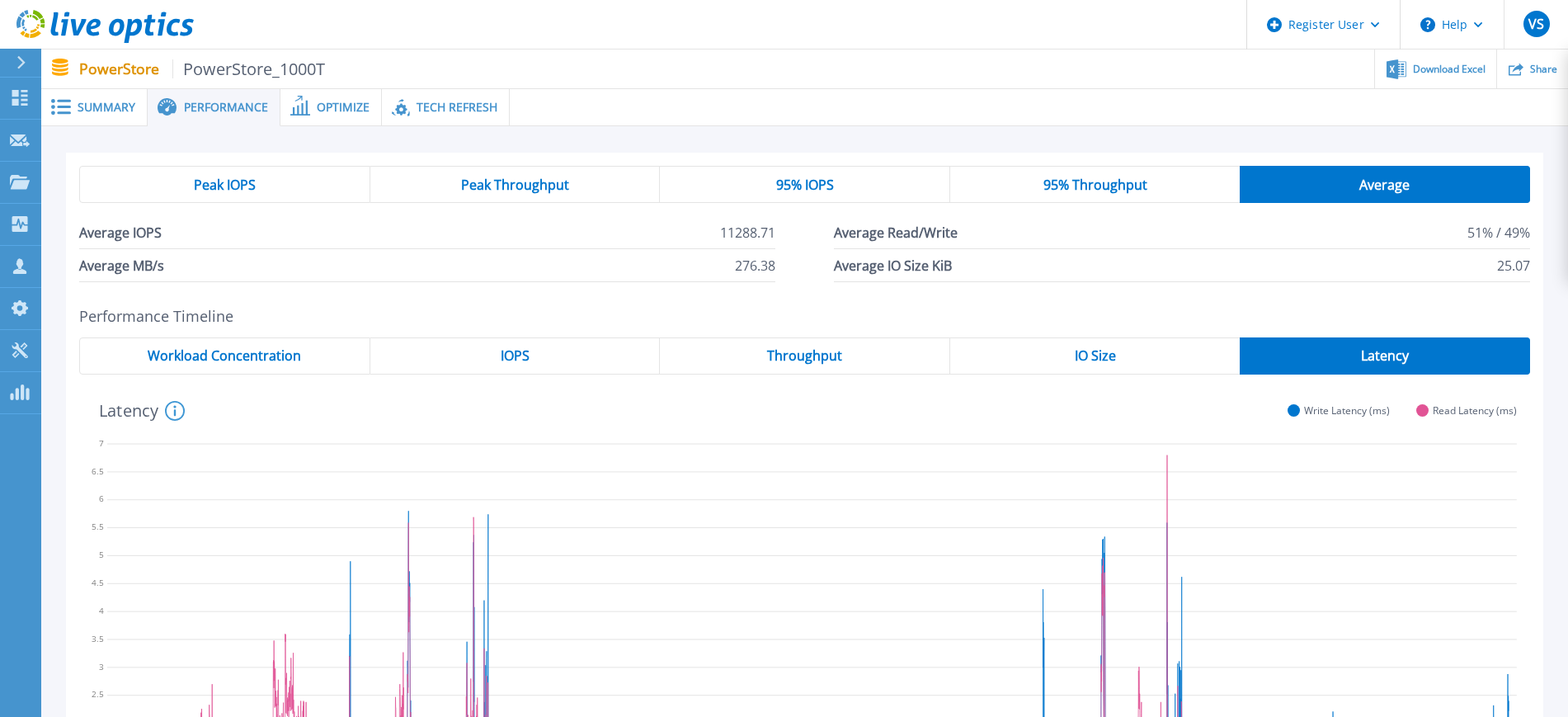
click at [194, 358] on span "Workload Concentration" at bounding box center [223, 355] width 153 height 13
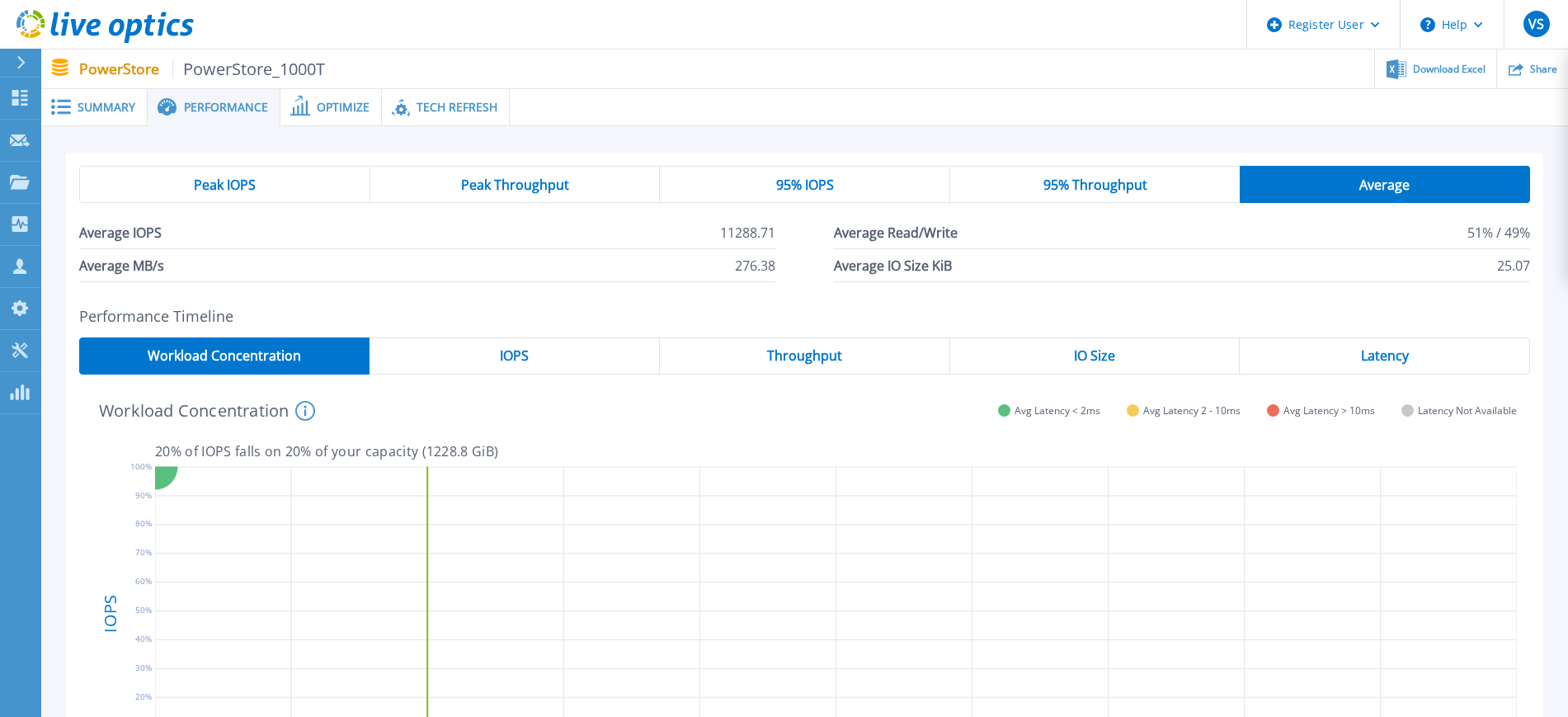
click at [524, 355] on span "IOPS" at bounding box center [514, 355] width 29 height 13
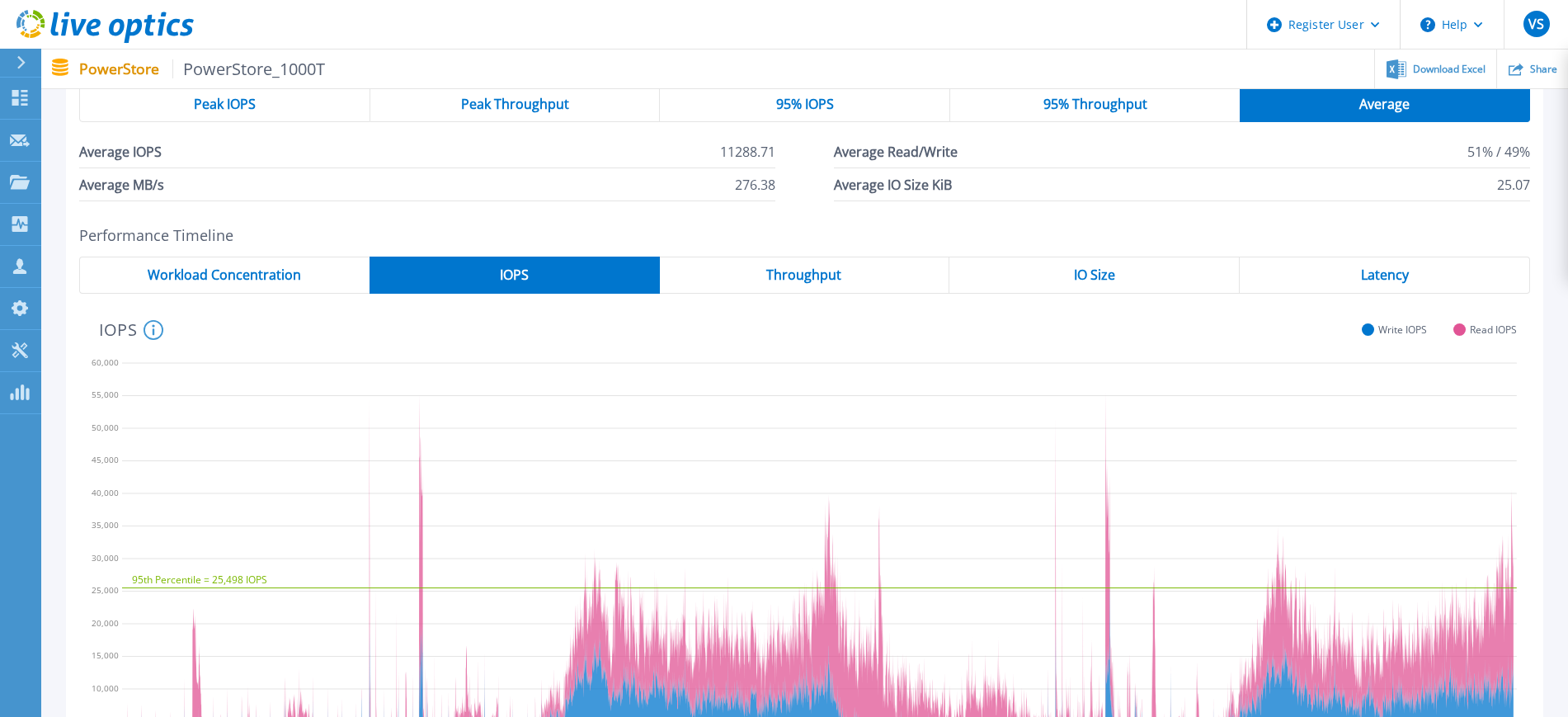
scroll to position [206, 0]
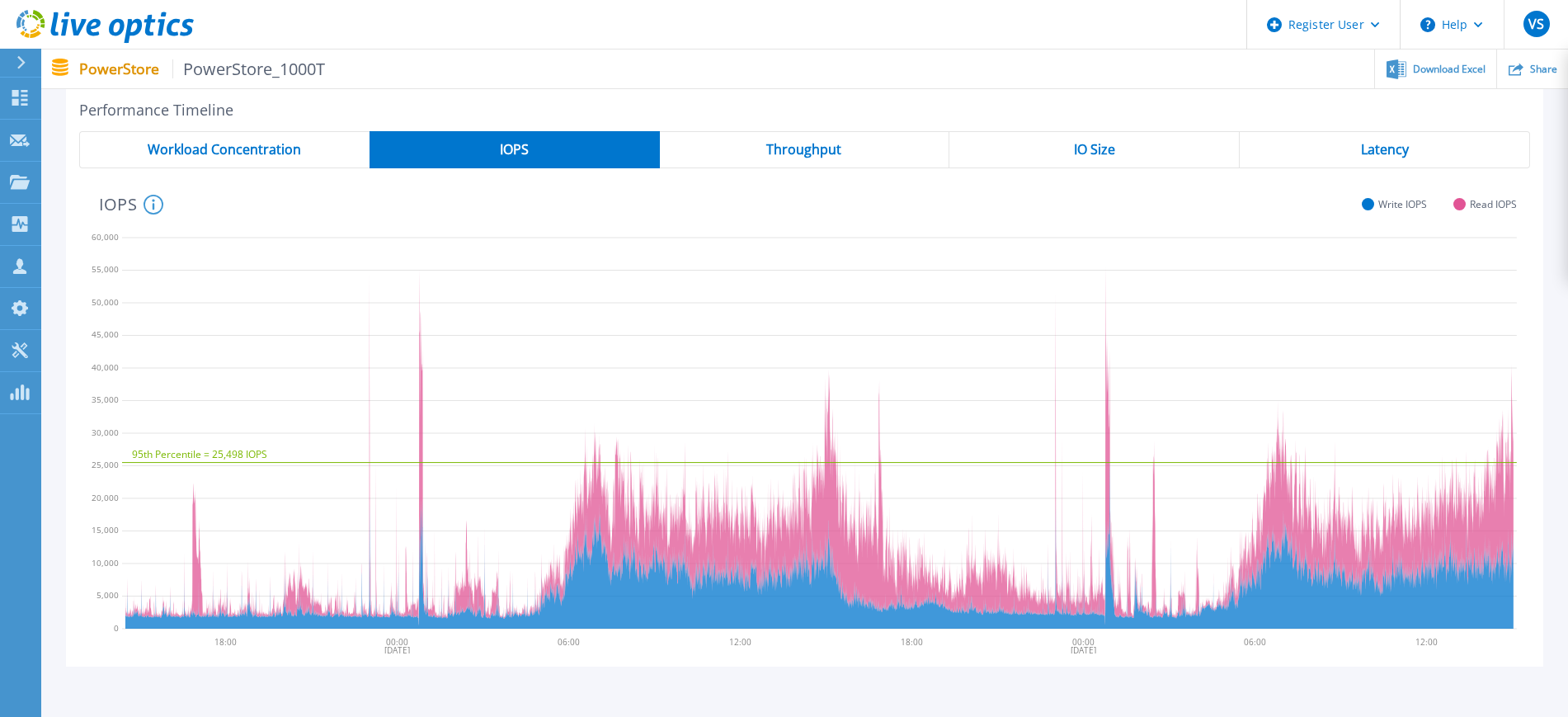
click at [1352, 151] on div "Latency" at bounding box center [1384, 150] width 290 height 37
